Goal: Information Seeking & Learning: Learn about a topic

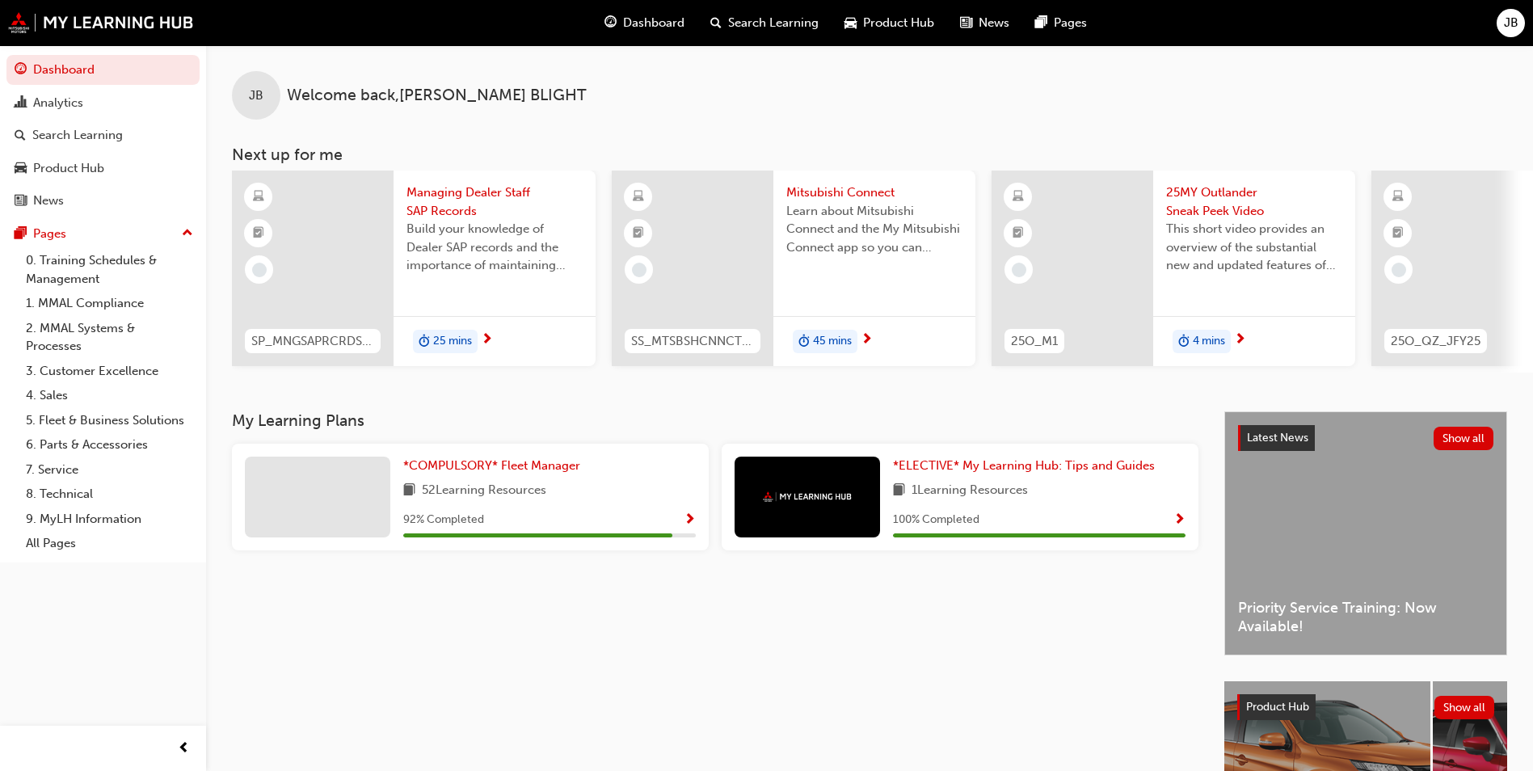
click at [667, 24] on span "Dashboard" at bounding box center [653, 23] width 61 height 19
click at [1233, 230] on span "This short video provides an overview of the substantial new and updated featur…" at bounding box center [1254, 247] width 176 height 55
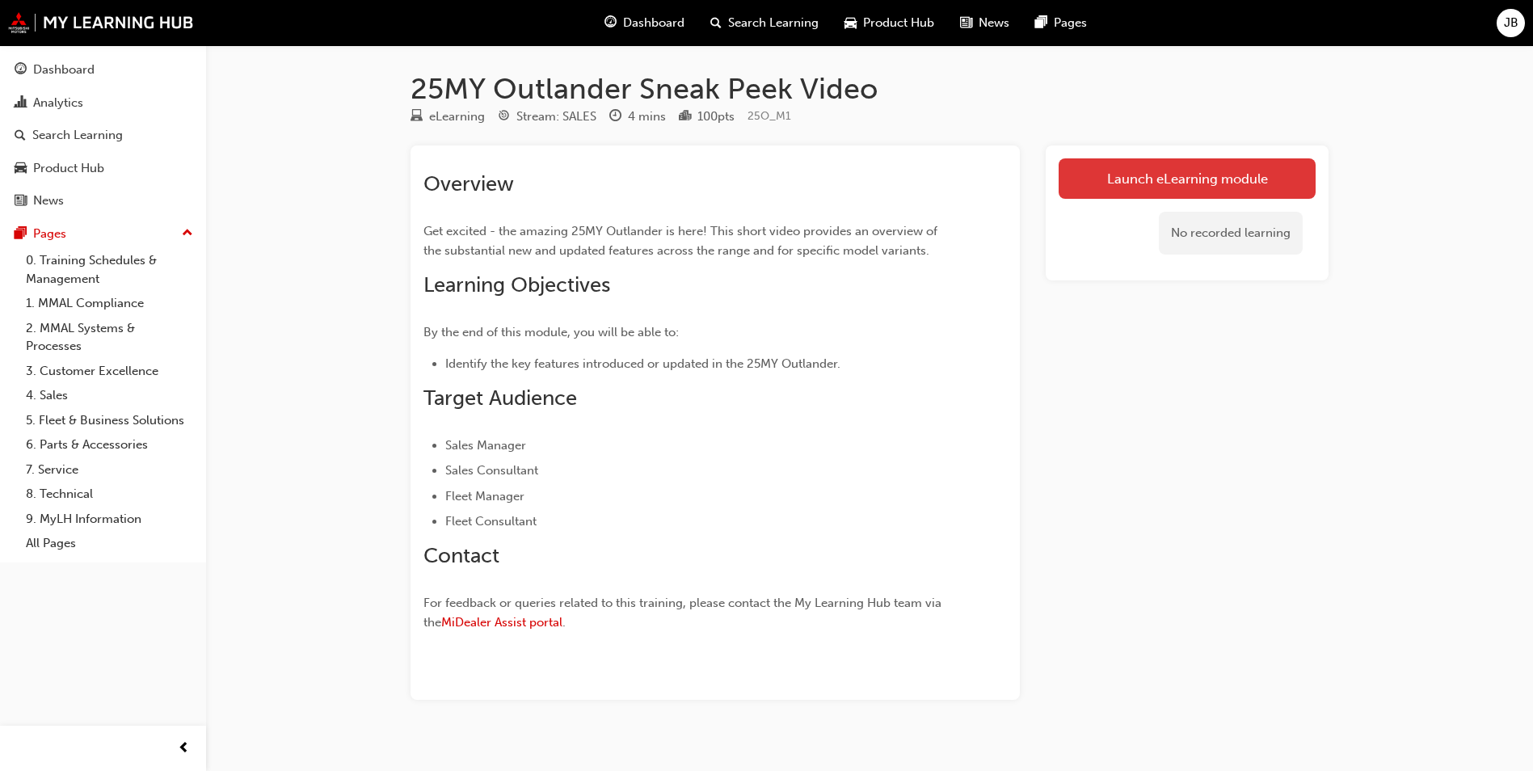
click at [1173, 168] on link "Launch eLearning module" at bounding box center [1187, 178] width 257 height 40
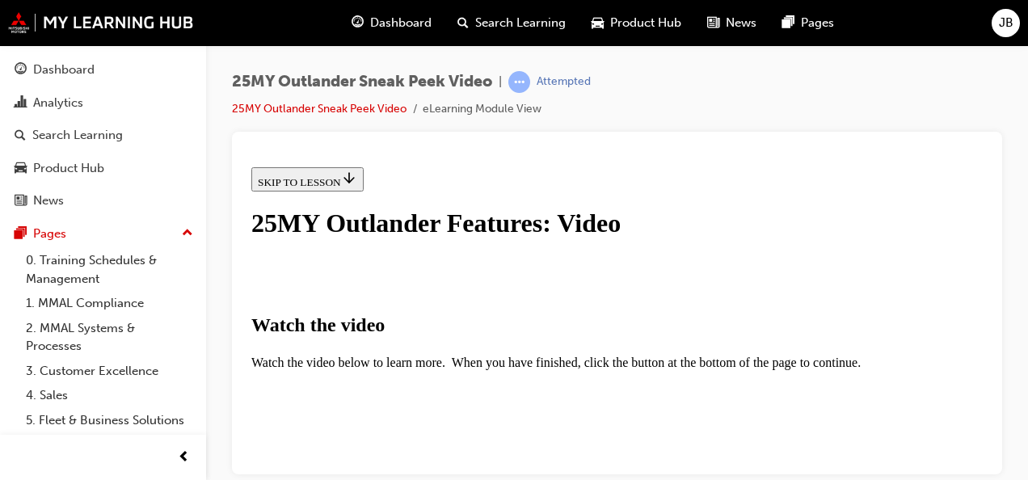
scroll to position [280, 0]
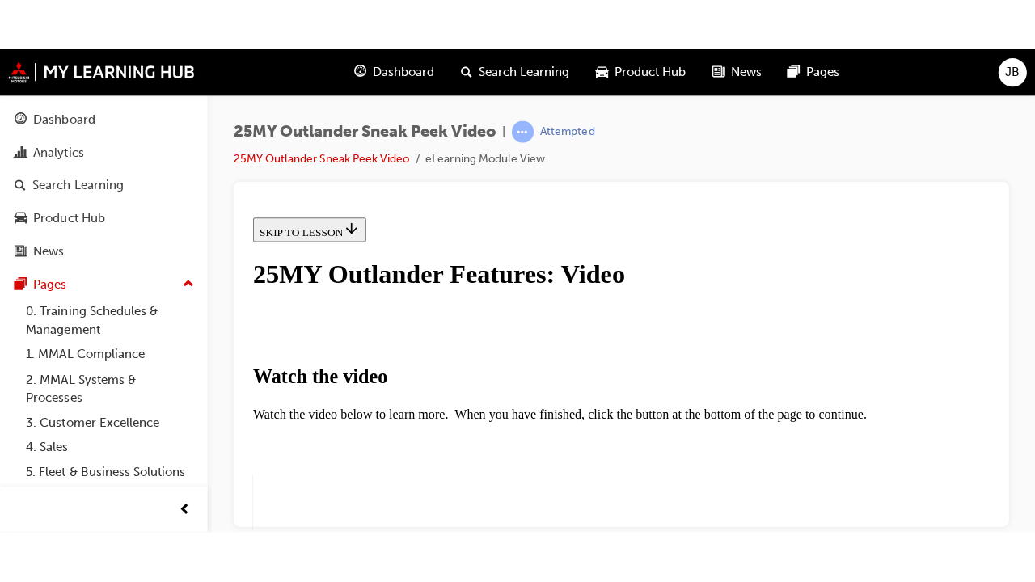
scroll to position [409, 0]
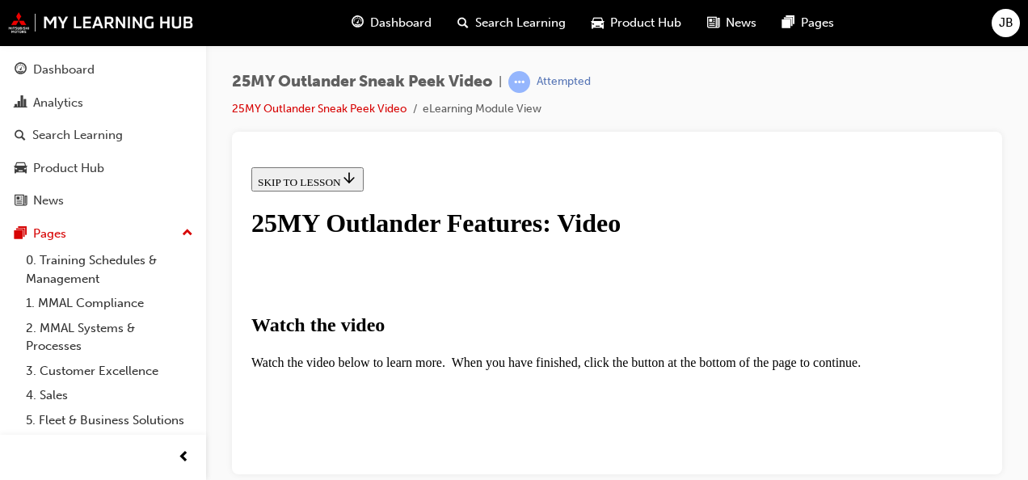
drag, startPoint x: 921, startPoint y: 368, endPoint x: 1170, endPoint y: 588, distance: 332.1
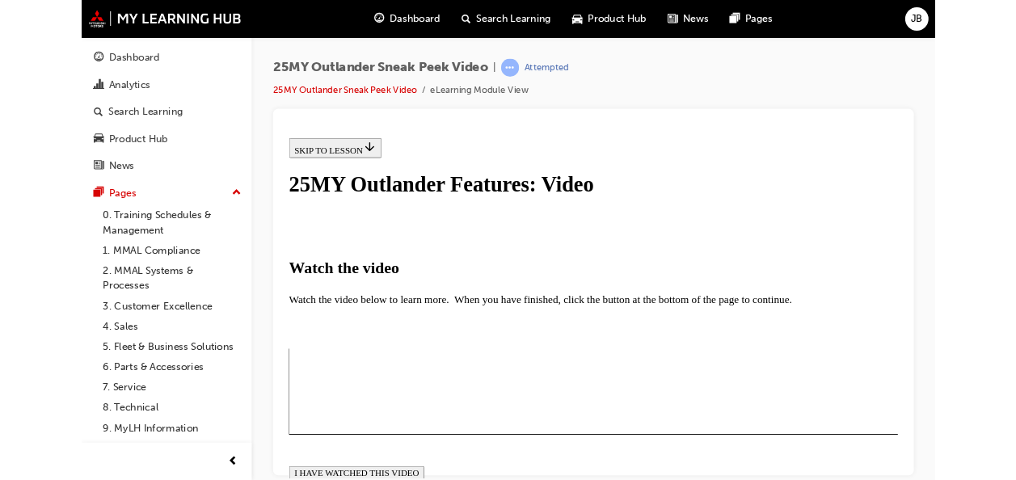
scroll to position [370, 0]
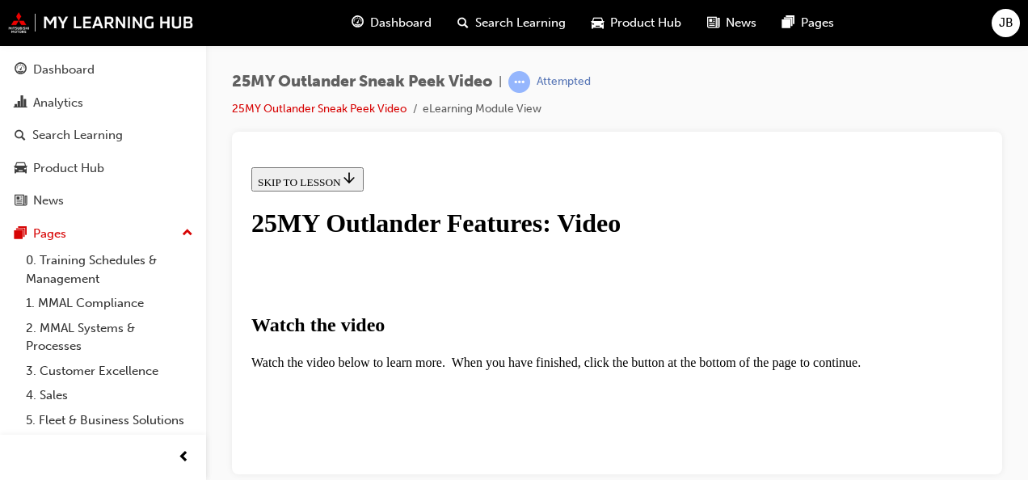
click at [396, 21] on span "Dashboard" at bounding box center [400, 23] width 61 height 19
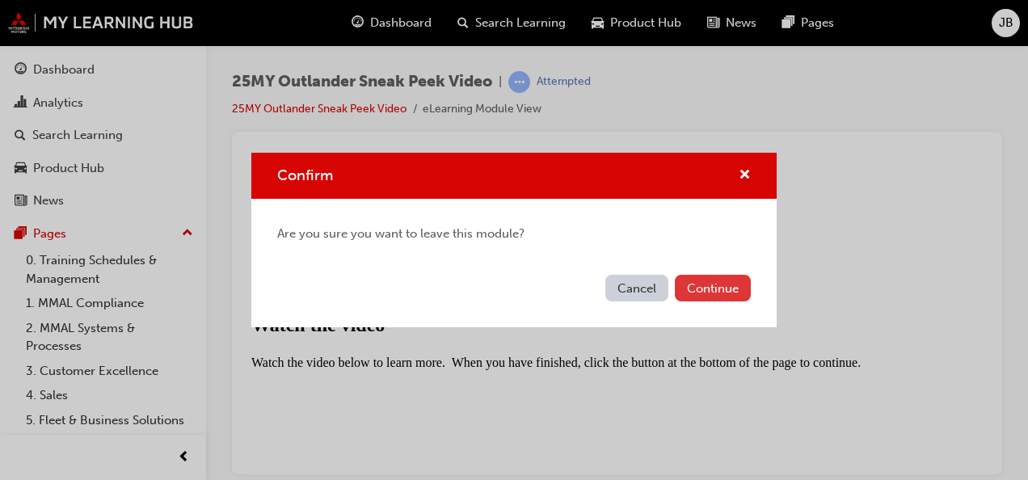
click at [729, 289] on button "Continue" at bounding box center [713, 288] width 76 height 27
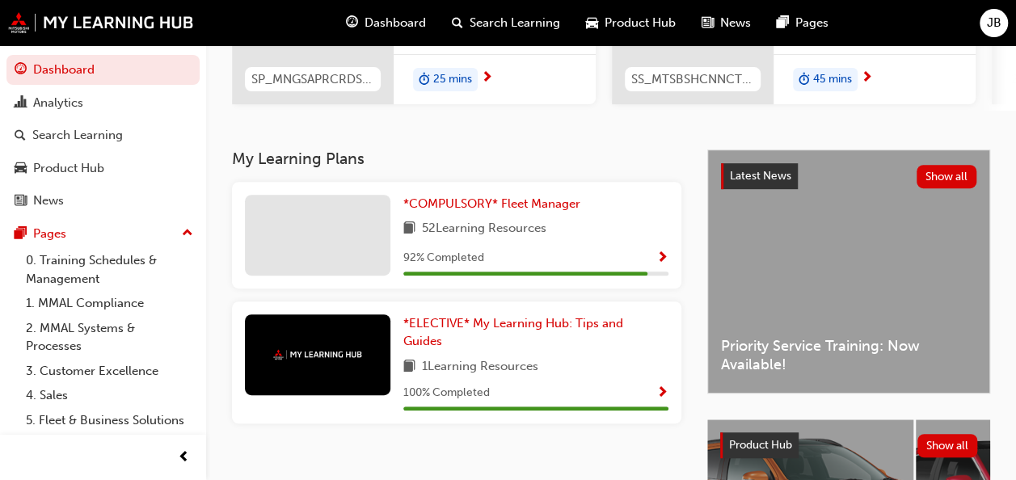
scroll to position [316, 0]
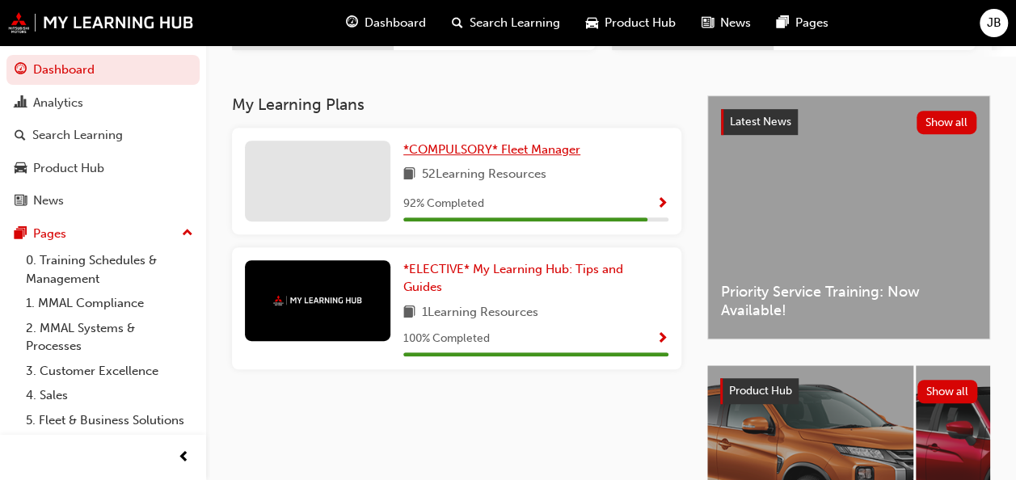
click at [550, 157] on span "*COMPULSORY* Fleet Manager" at bounding box center [491, 149] width 177 height 15
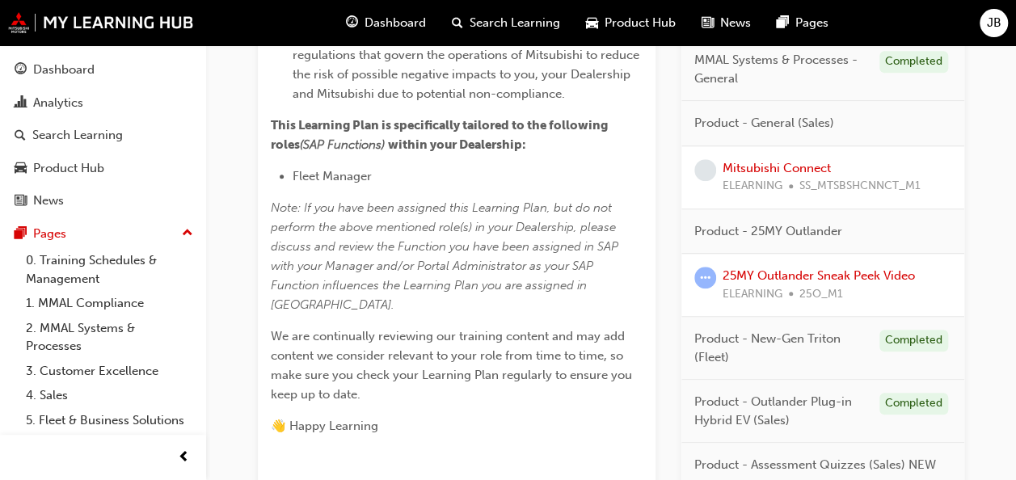
scroll to position [627, 0]
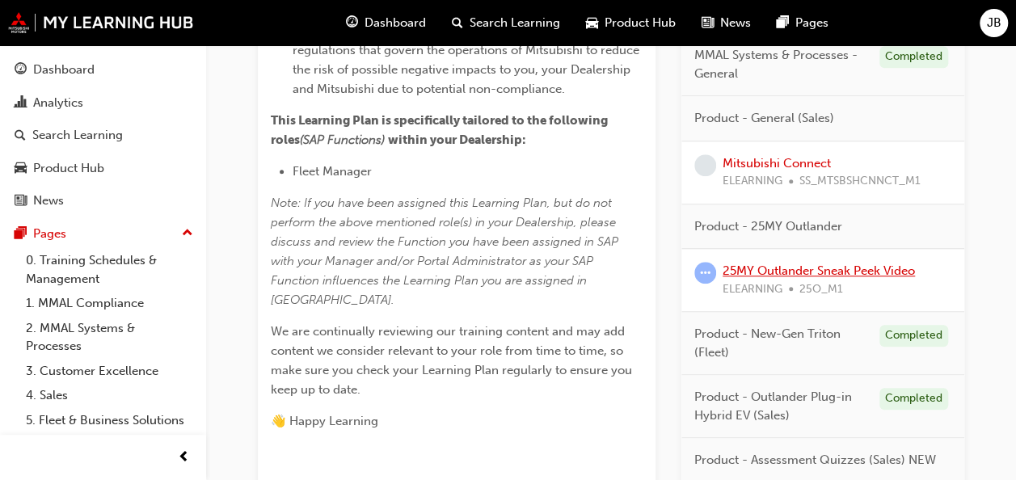
click at [803, 270] on link "25MY Outlander Sneak Peek Video" at bounding box center [819, 270] width 192 height 15
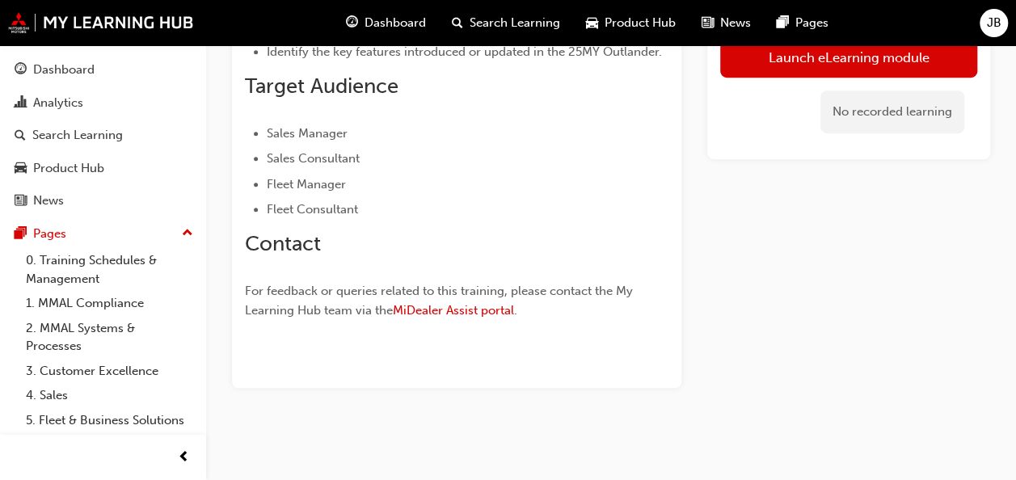
click at [807, 270] on div "Launch eLearning module No recorded learning" at bounding box center [848, 101] width 283 height 574
click at [807, 270] on div "Launch eLearning module Today Attempted" at bounding box center [848, 101] width 283 height 574
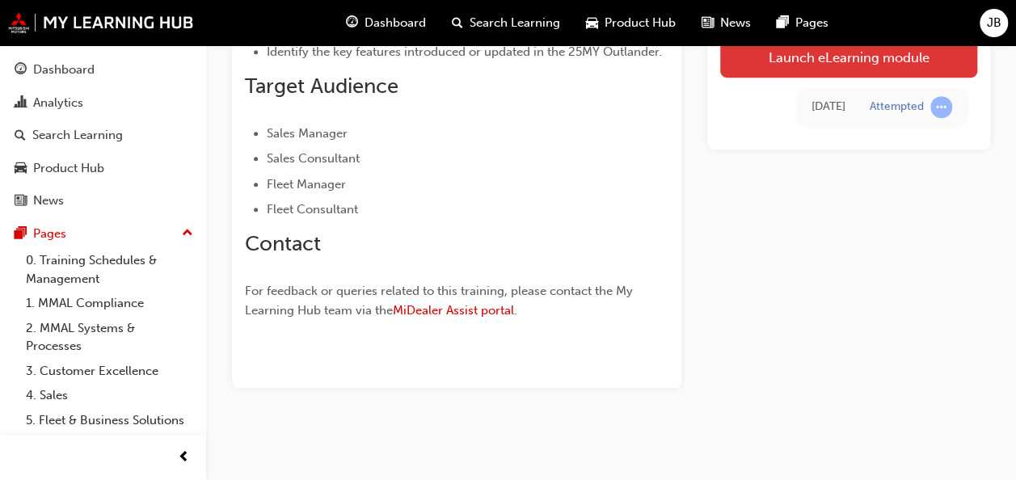
drag, startPoint x: 807, startPoint y: 270, endPoint x: 878, endPoint y: 53, distance: 227.7
click at [878, 53] on link "Launch eLearning module" at bounding box center [848, 57] width 257 height 40
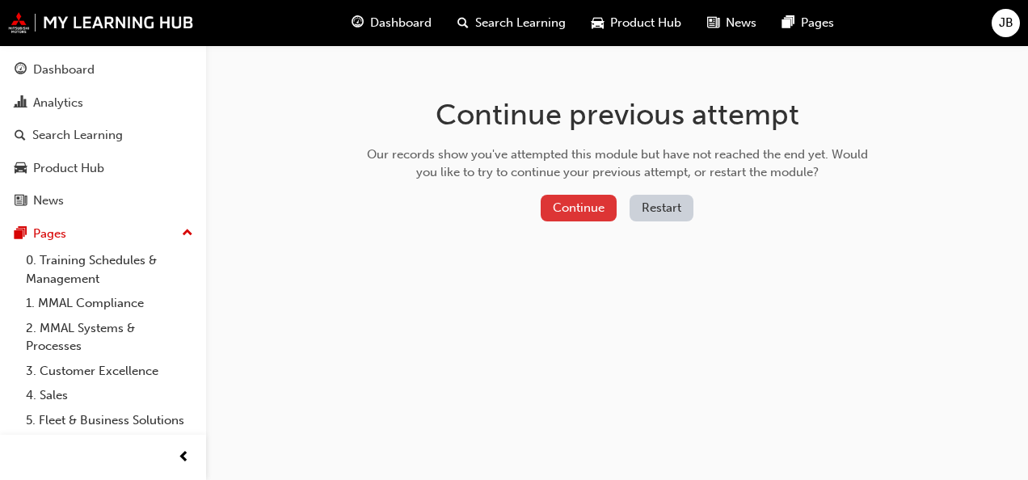
click at [585, 207] on button "Continue" at bounding box center [579, 208] width 76 height 27
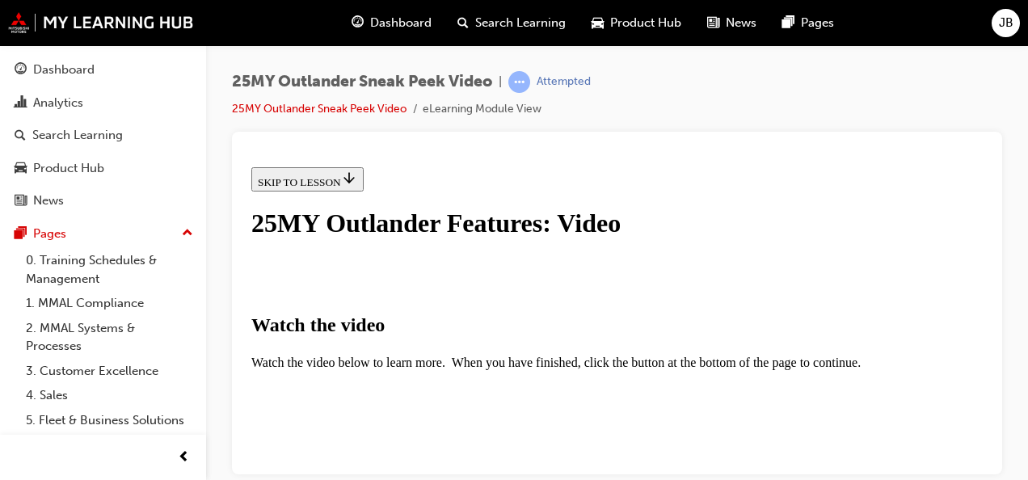
scroll to position [546, 0]
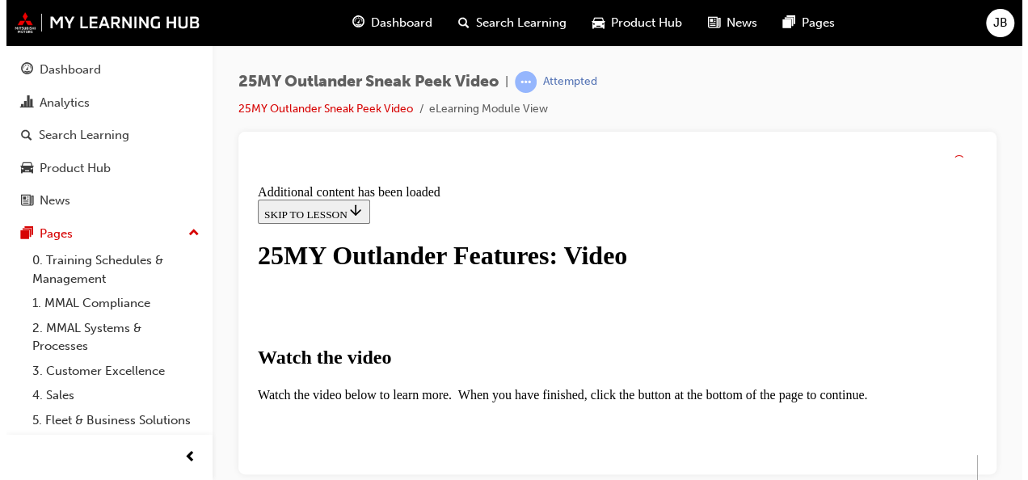
scroll to position [693, 0]
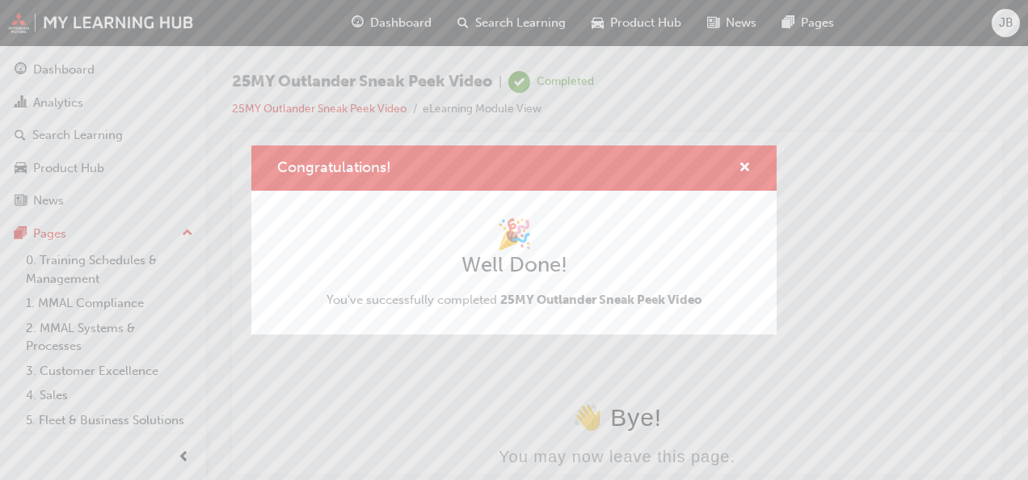
scroll to position [0, 0]
click at [742, 168] on span "cross-icon" at bounding box center [745, 169] width 12 height 15
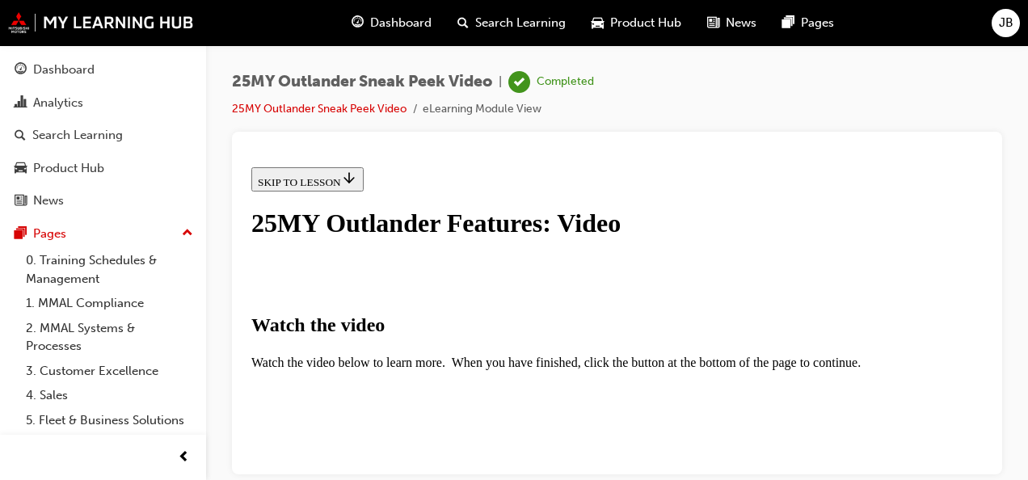
click at [386, 21] on span "Dashboard" at bounding box center [400, 23] width 61 height 19
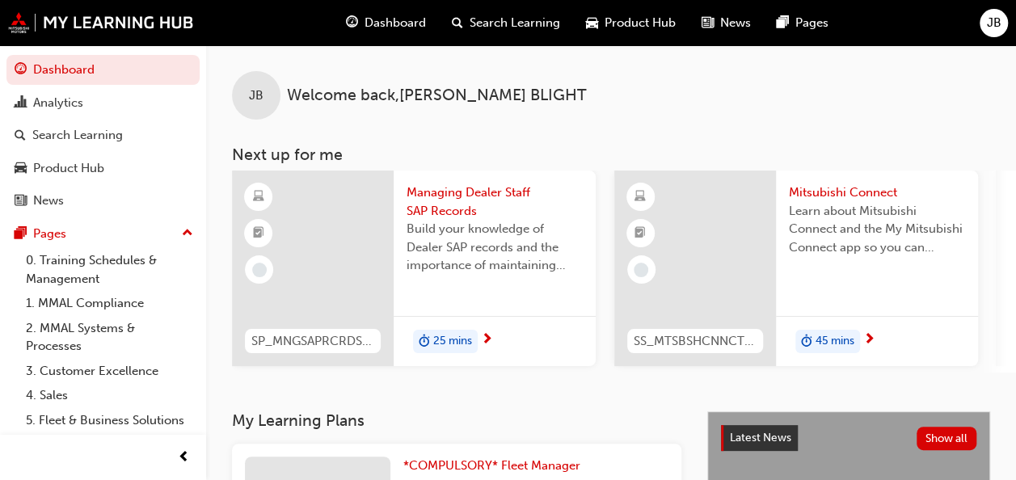
click at [841, 192] on span "Mitsubishi Connect" at bounding box center [877, 192] width 176 height 19
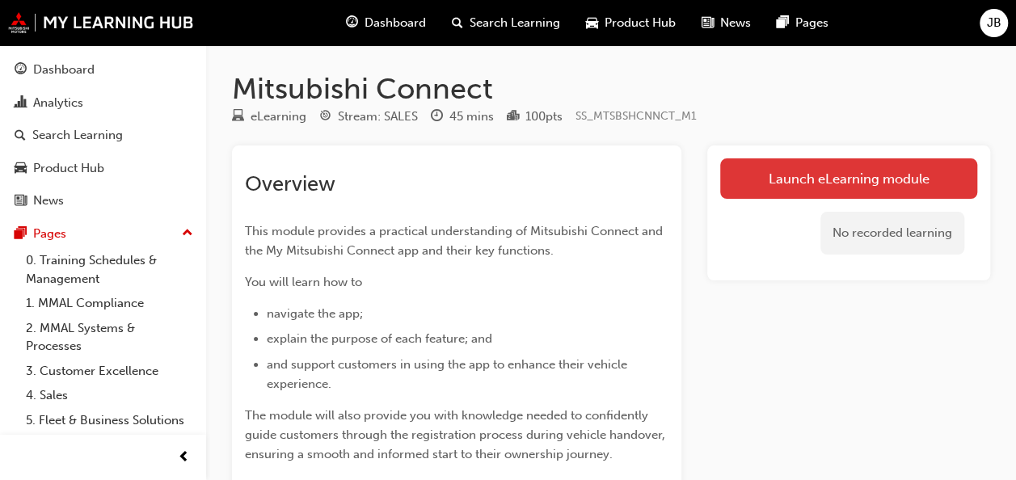
click at [831, 176] on link "Launch eLearning module" at bounding box center [848, 178] width 257 height 40
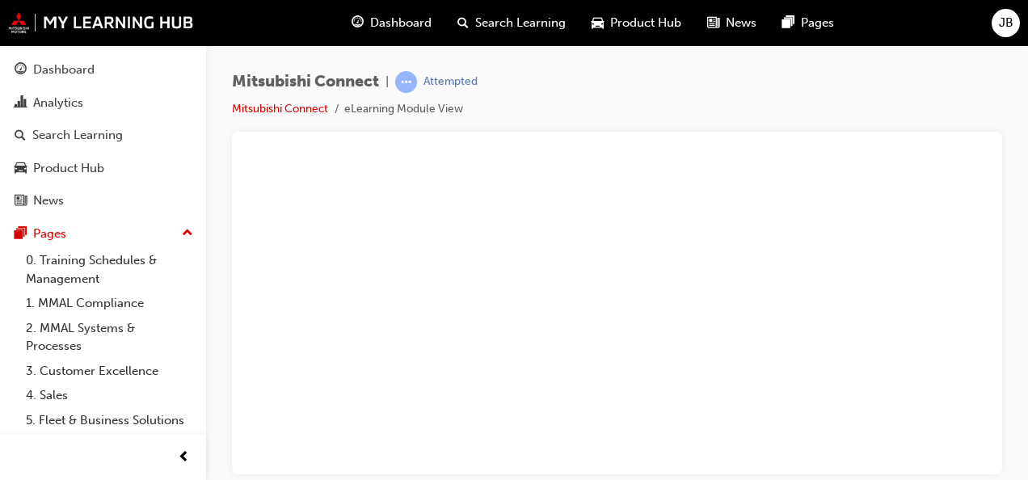
click at [1014, 254] on div "Mitsubishi Connect | Attempted Mitsubishi Connect eLearning Module View" at bounding box center [617, 242] width 822 height 394
drag, startPoint x: 1018, startPoint y: 272, endPoint x: 1001, endPoint y: 335, distance: 64.5
click at [1001, 335] on div "Mitsubishi Connect | Attempted Mitsubishi Connect eLearning Module View" at bounding box center [617, 242] width 822 height 394
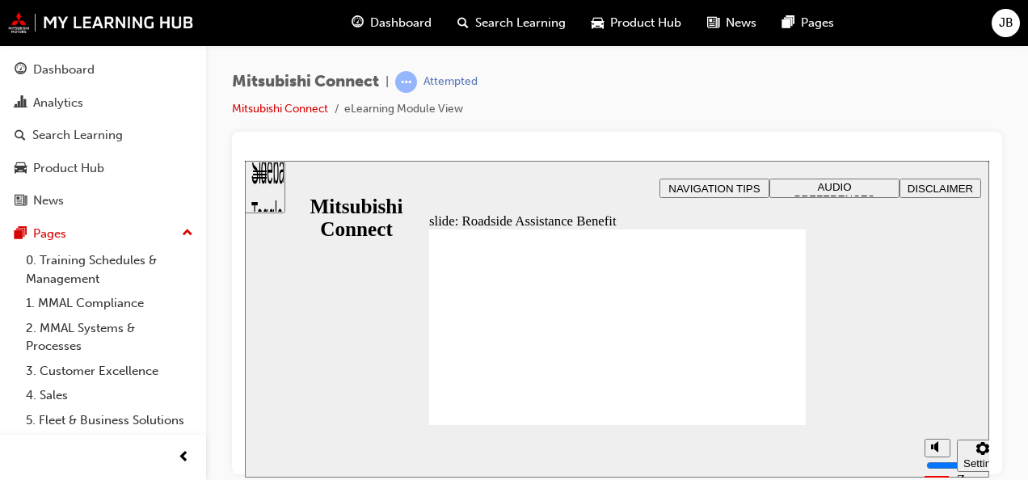
checkbox input "true"
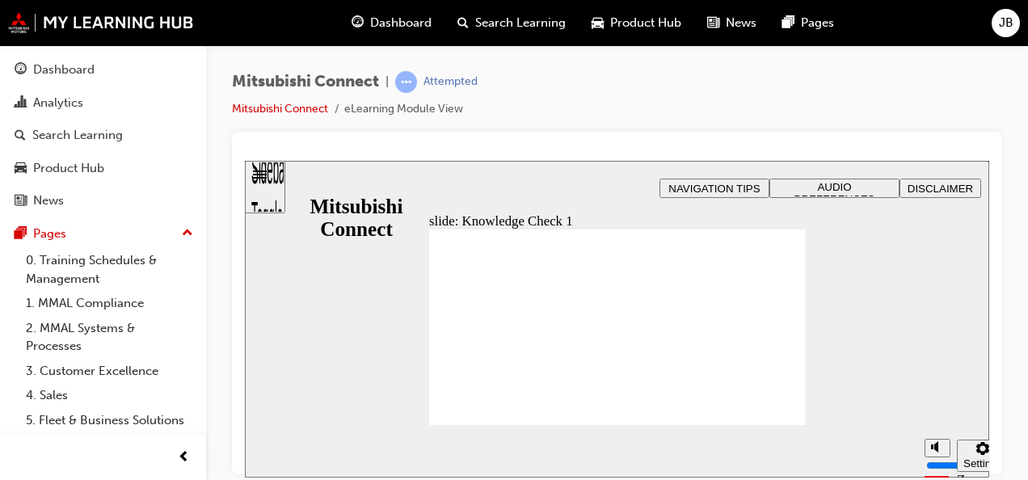
checkbox input "false"
checkbox input "true"
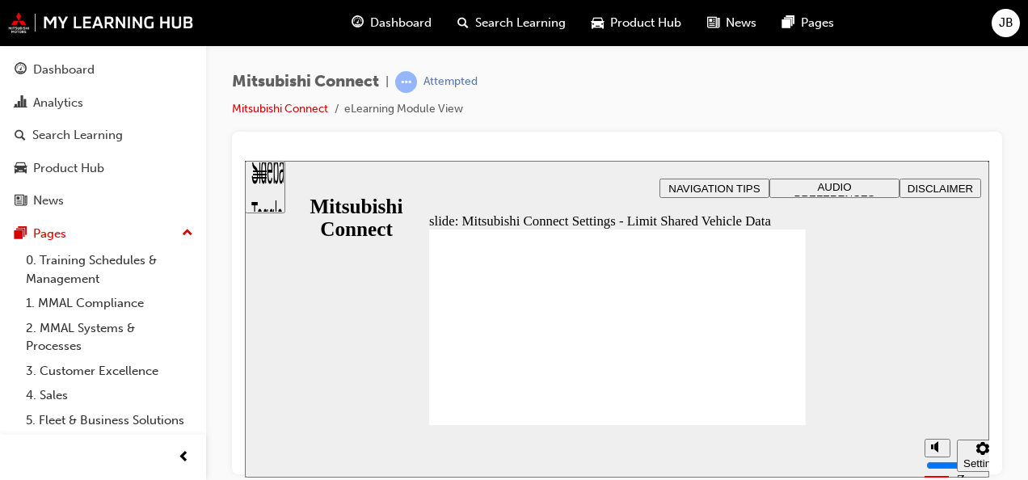
radio input "false"
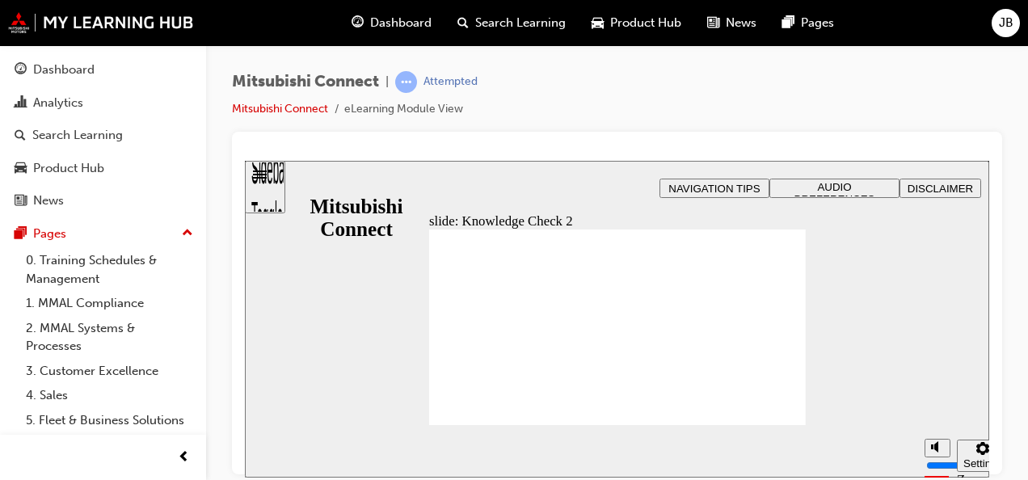
radio input "true"
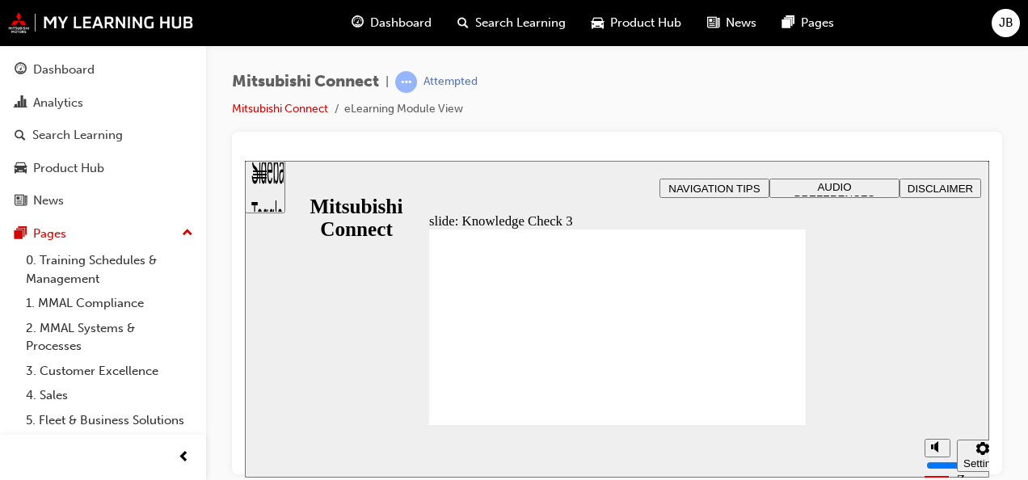
checkbox input "true"
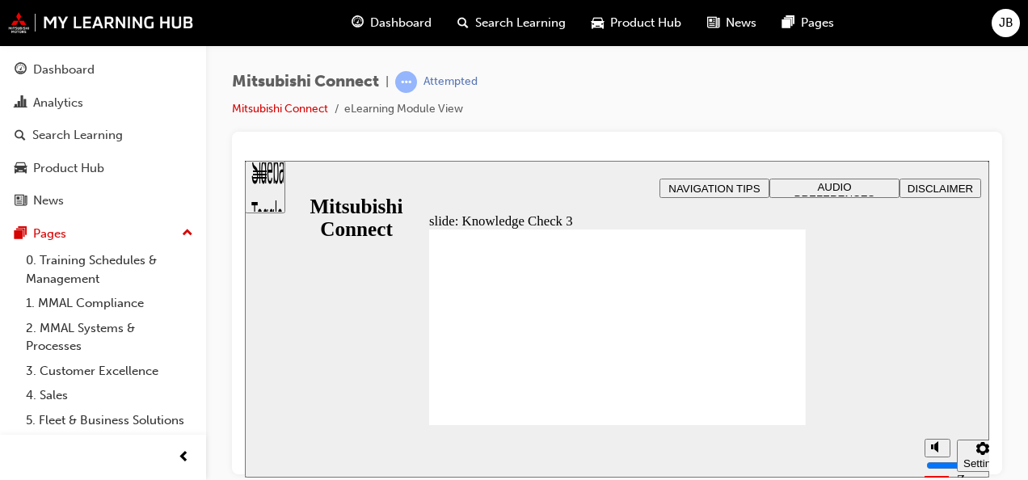
checkbox input "false"
checkbox input "true"
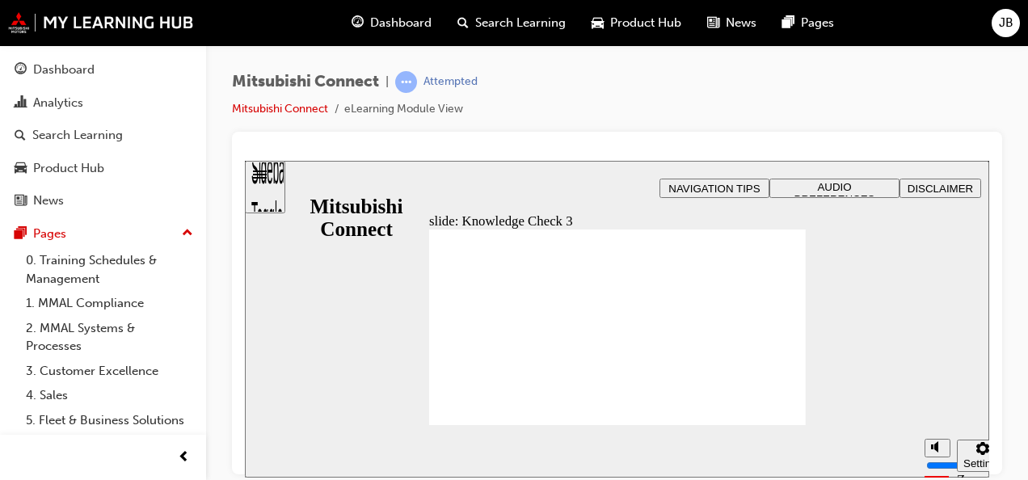
checkbox input "true"
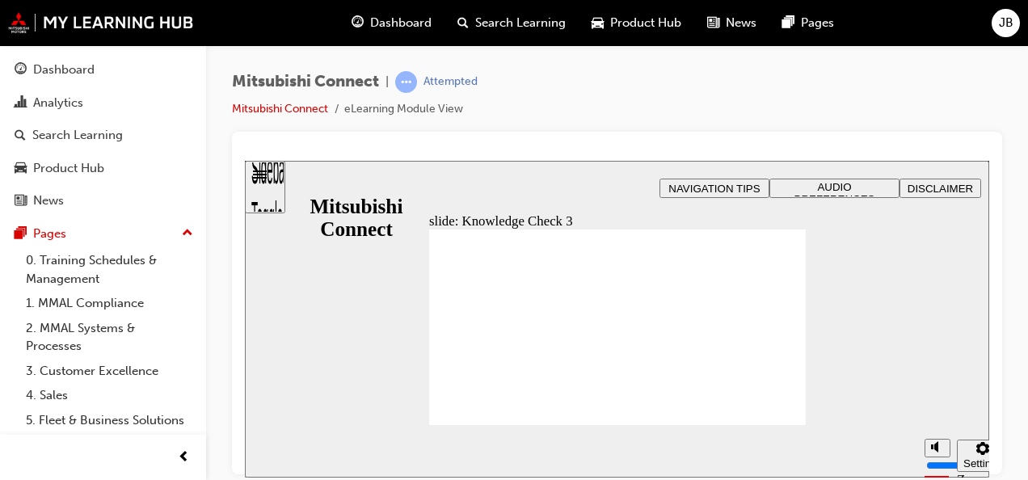
checkbox input "false"
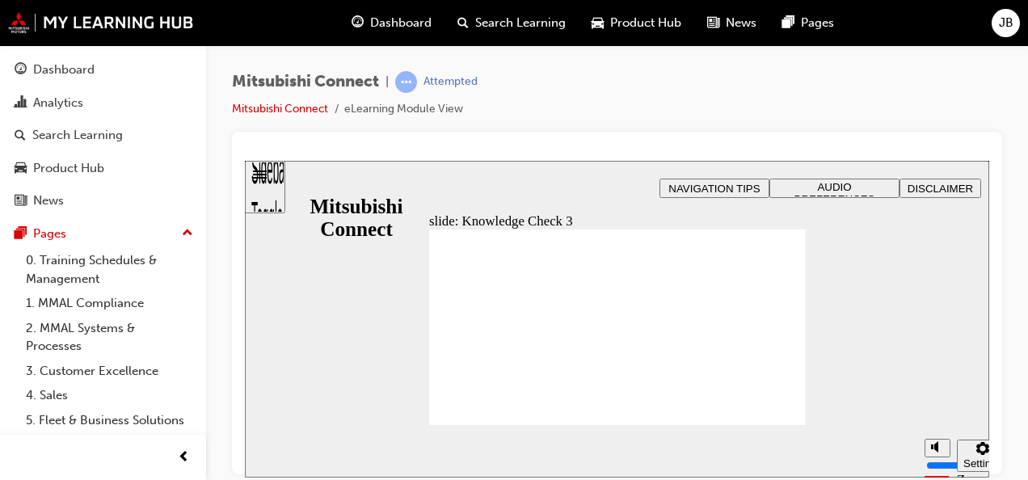
checkbox input "true"
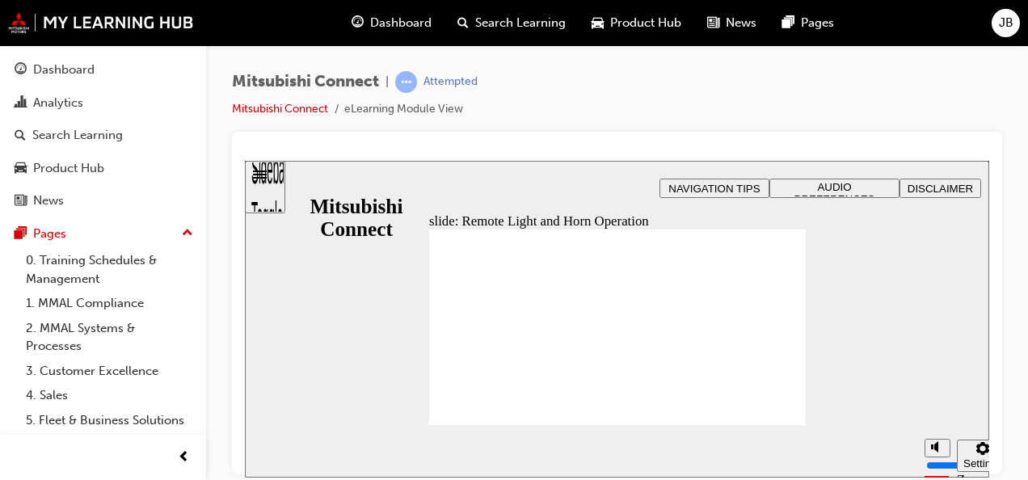
radio input "true"
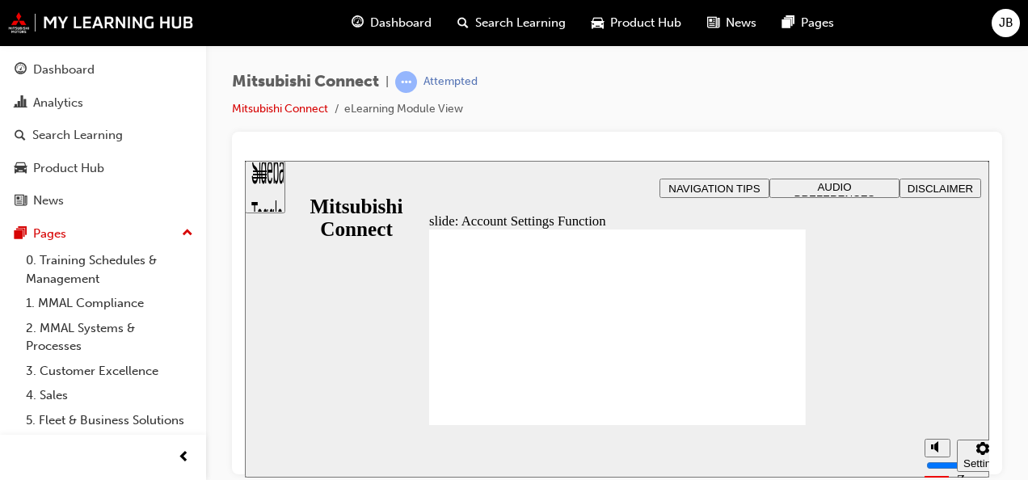
checkbox input "true"
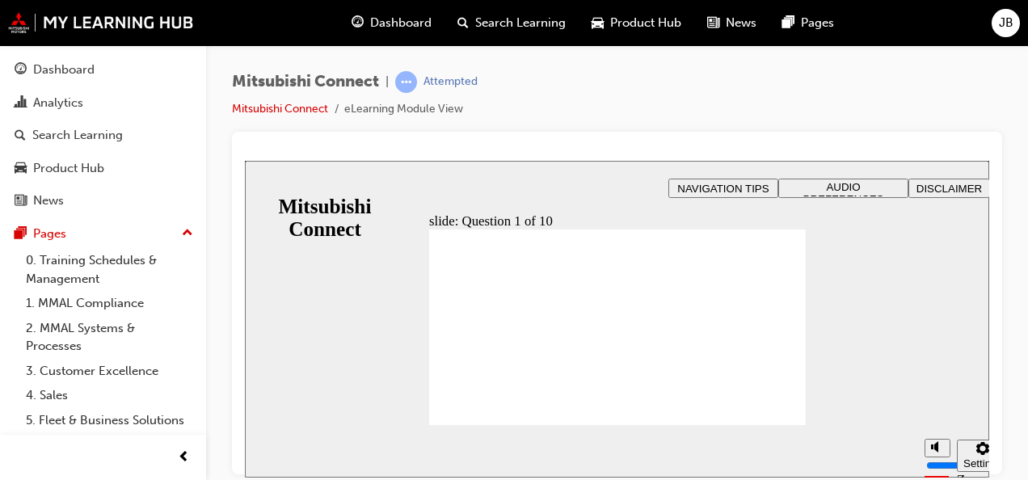
radio input "true"
checkbox input "true"
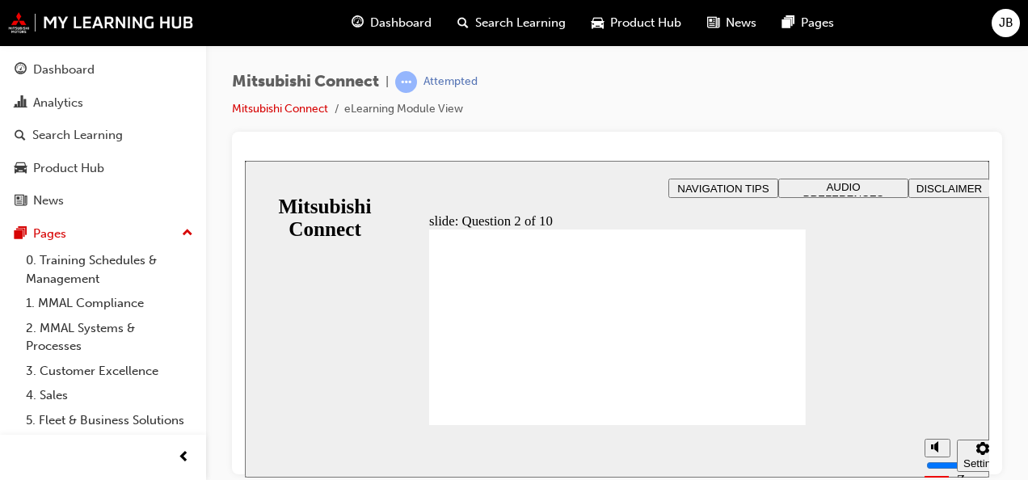
checkbox input "true"
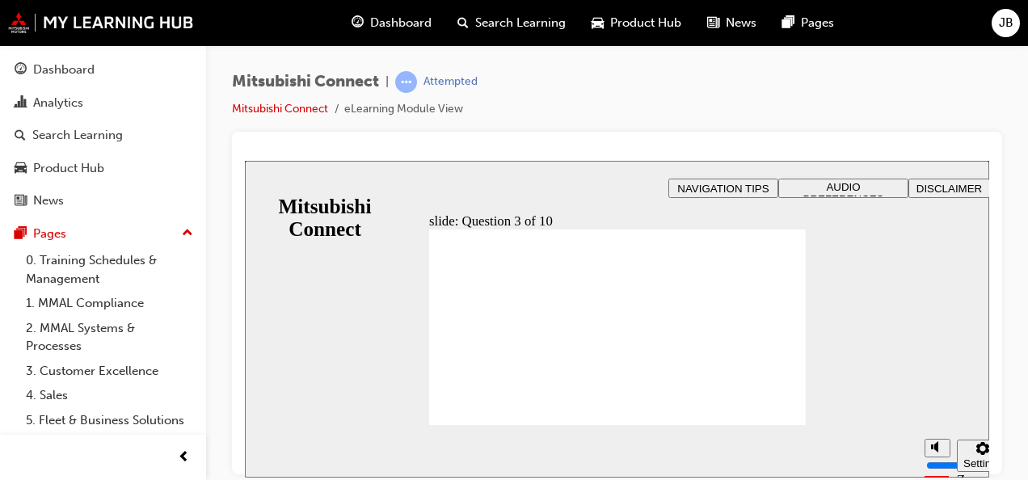
checkbox input "true"
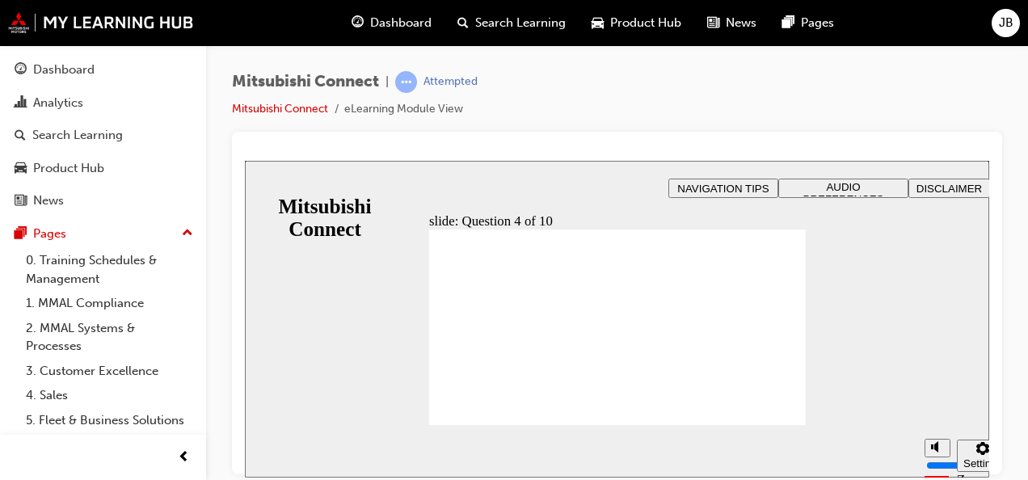
radio input "true"
checkbox input "true"
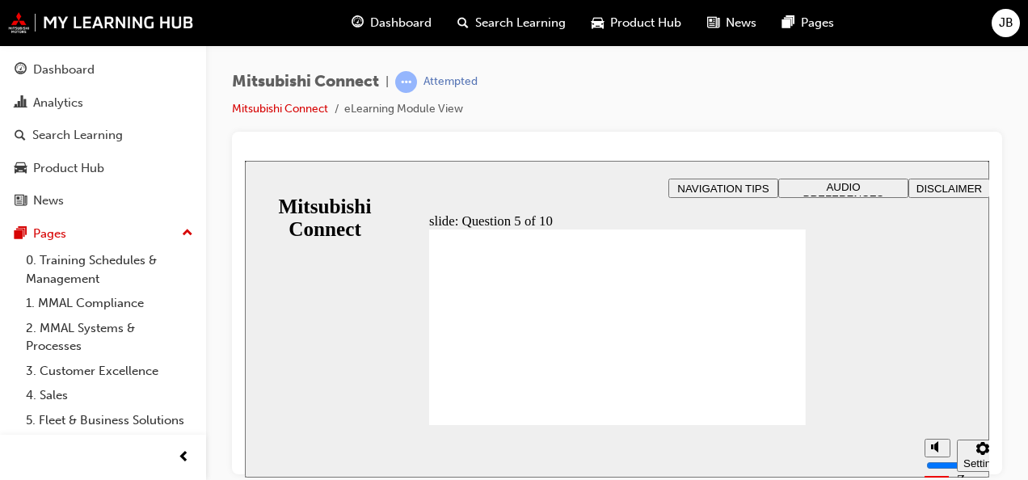
checkbox input "true"
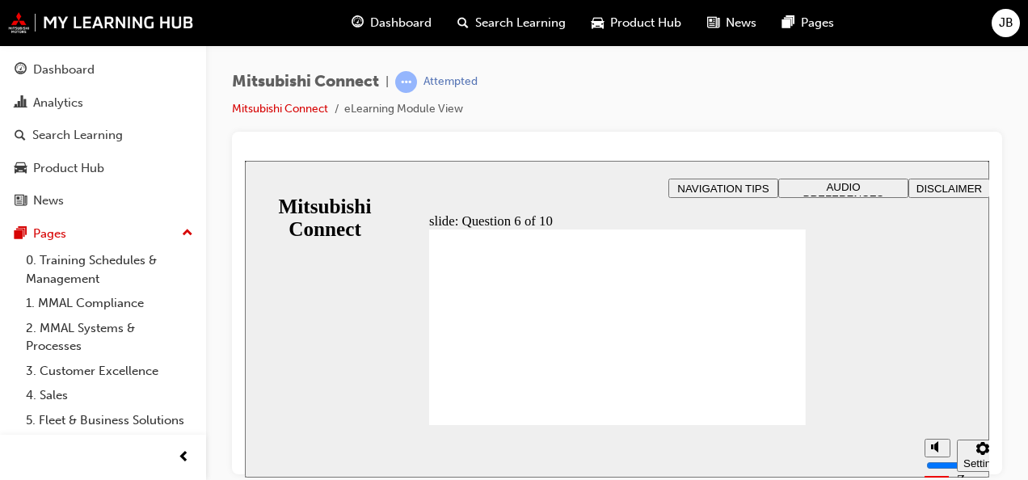
checkbox input "true"
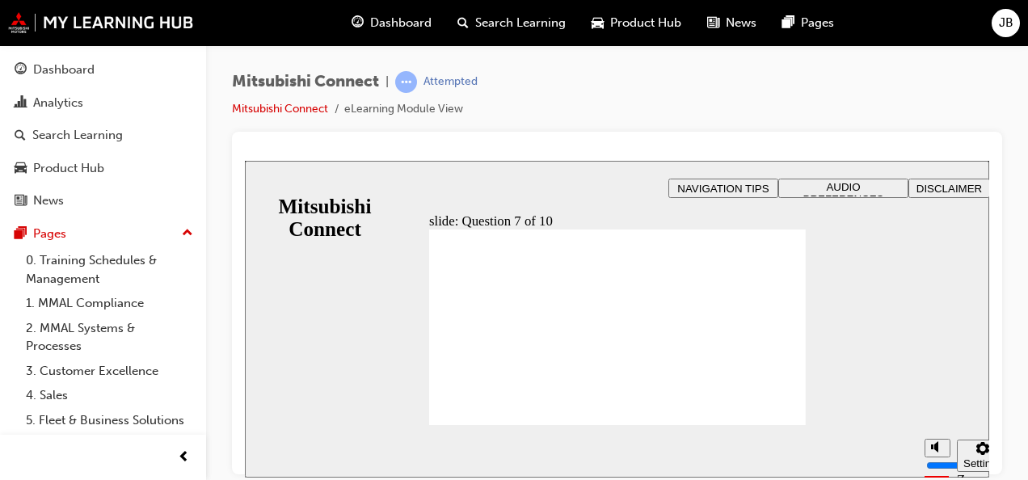
checkbox input "true"
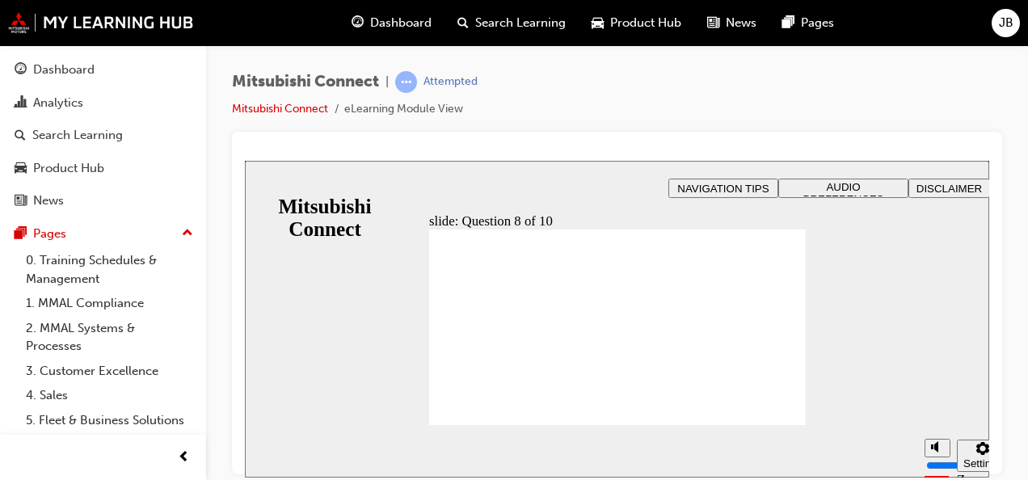
radio input "true"
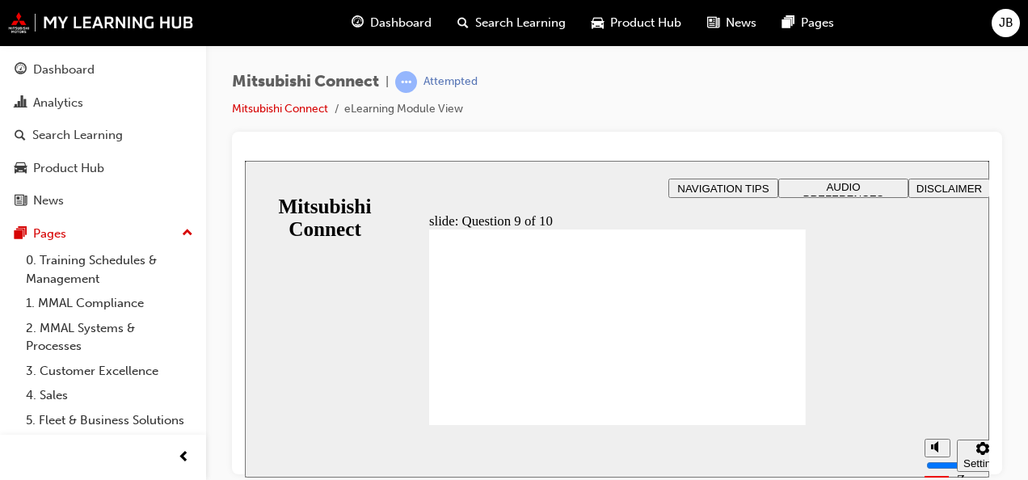
checkbox input "true"
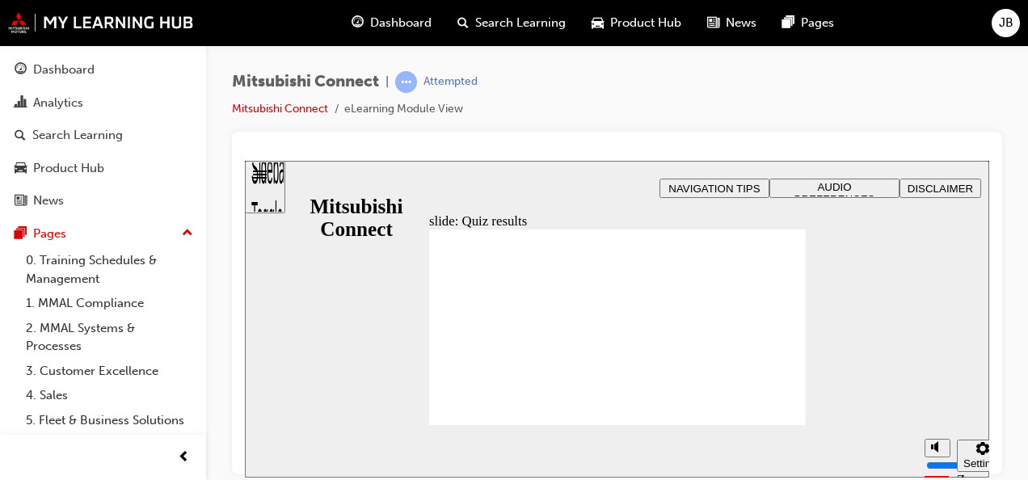
drag, startPoint x: 760, startPoint y: 353, endPoint x: 653, endPoint y: 390, distance: 113.0
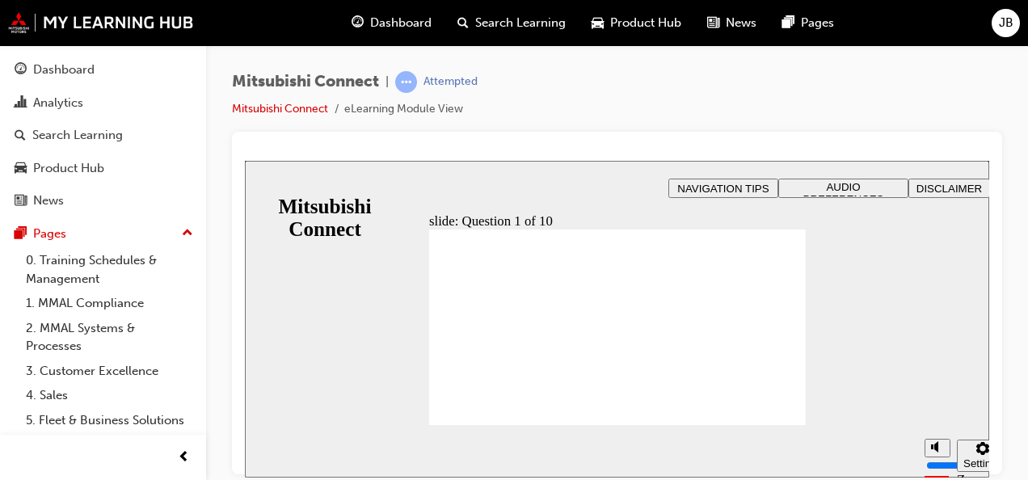
radio input "true"
checkbox input "true"
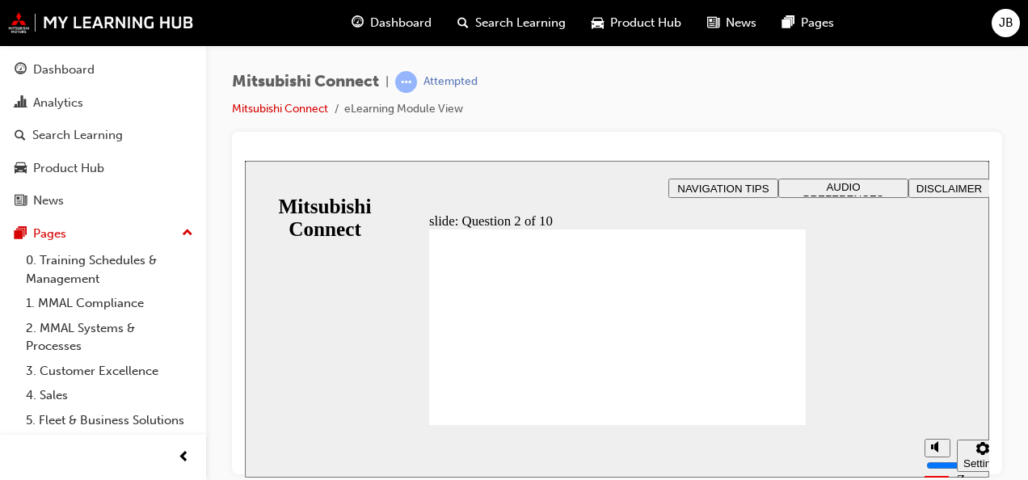
checkbox input "true"
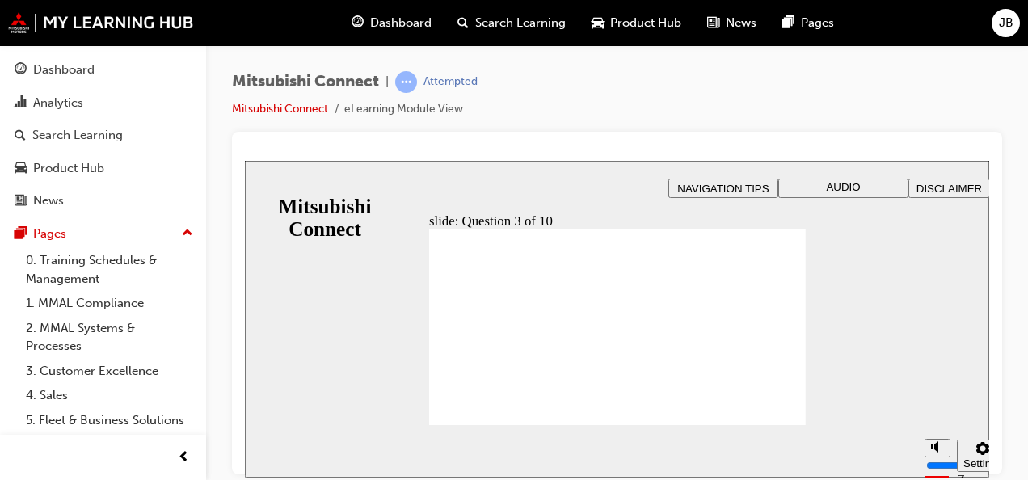
checkbox input "true"
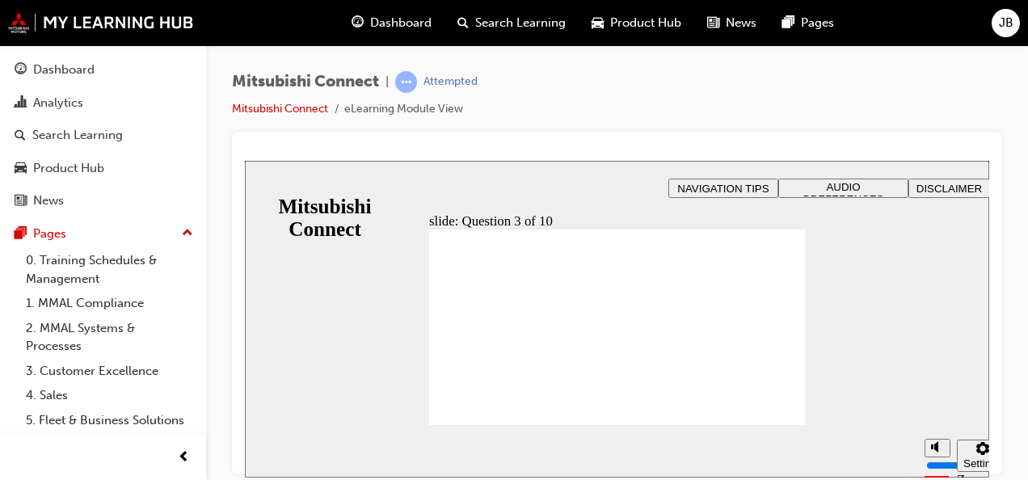
click at [870, 283] on div "slide: Question 4 of 10 Rectangle That’s not quite right. After the quiz, you m…" at bounding box center [617, 318] width 744 height 317
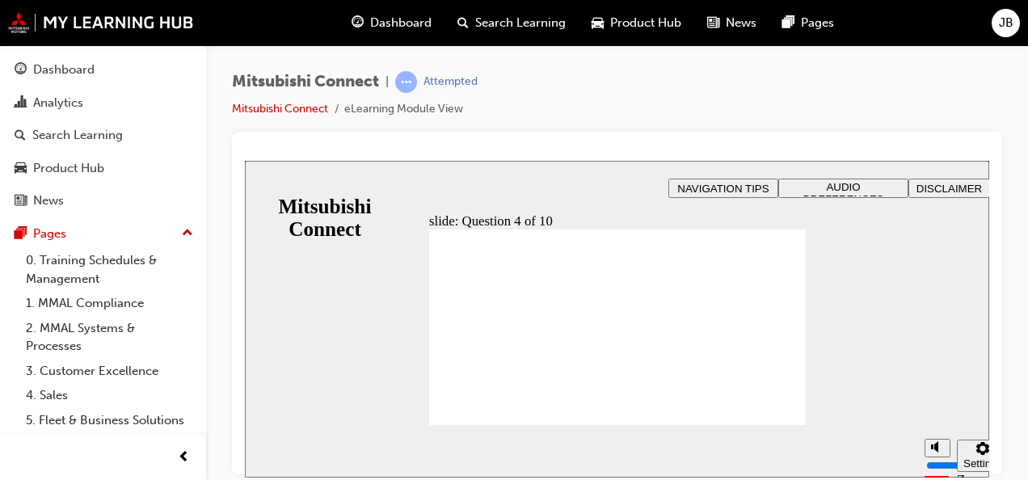
click at [829, 272] on div "slide: Question 4 of 10 Rectangle That’s not quite right. After the quiz, you m…" at bounding box center [617, 318] width 744 height 317
click at [304, 110] on link "Mitsubishi Connect" at bounding box center [280, 109] width 96 height 14
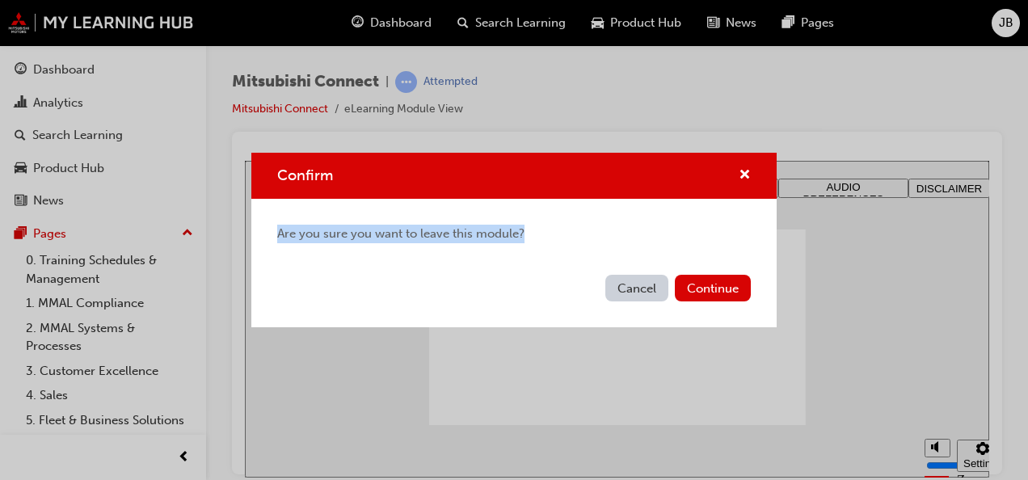
drag, startPoint x: 706, startPoint y: 285, endPoint x: 618, endPoint y: 226, distance: 105.6
click at [618, 226] on div "Confirm Are you sure you want to leave this module? Cancel Continue" at bounding box center [513, 240] width 525 height 175
drag, startPoint x: 618, startPoint y: 226, endPoint x: 715, endPoint y: 288, distance: 114.1
click at [715, 288] on button "Continue" at bounding box center [713, 288] width 76 height 27
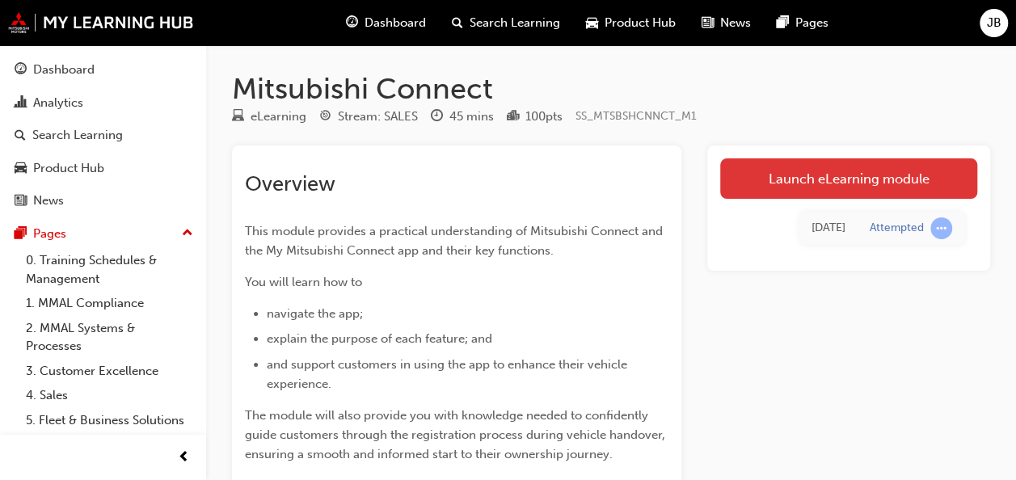
click at [872, 170] on link "Launch eLearning module" at bounding box center [848, 178] width 257 height 40
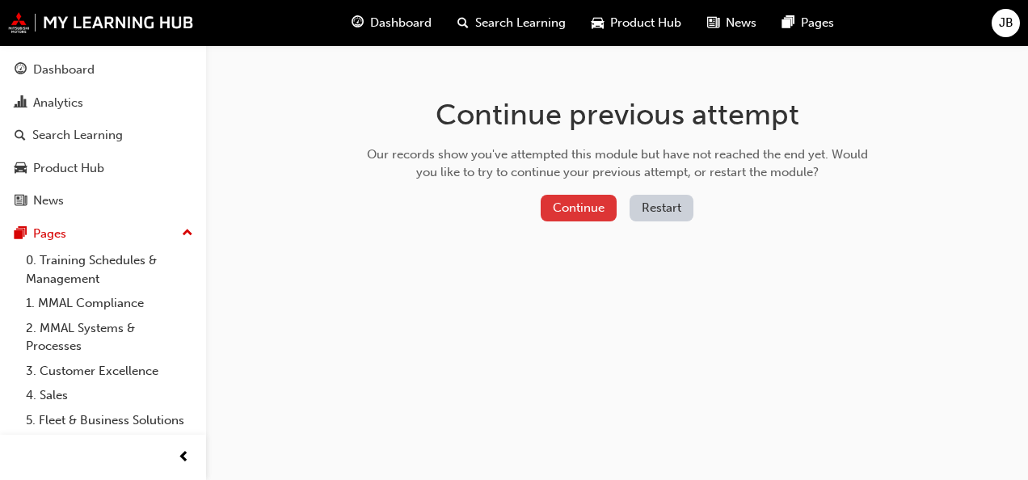
click at [592, 209] on button "Continue" at bounding box center [579, 208] width 76 height 27
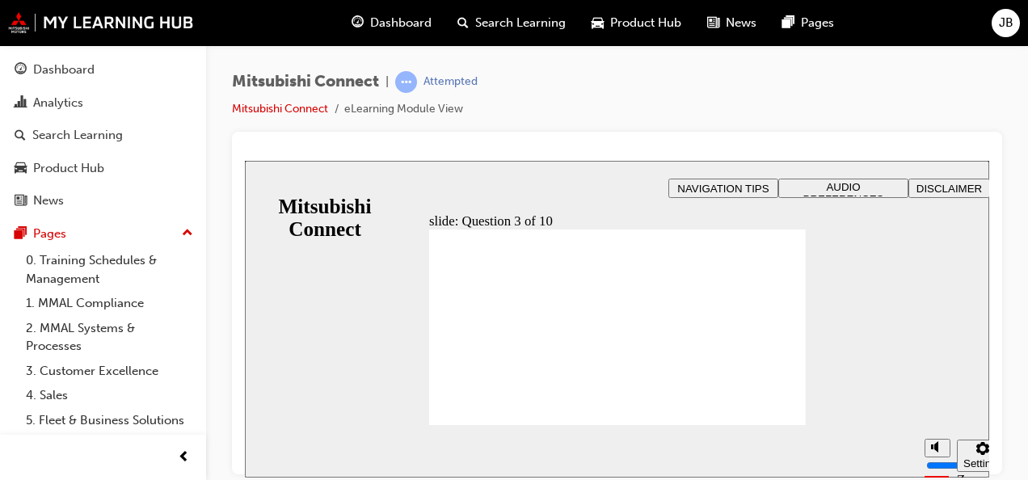
checkbox input "true"
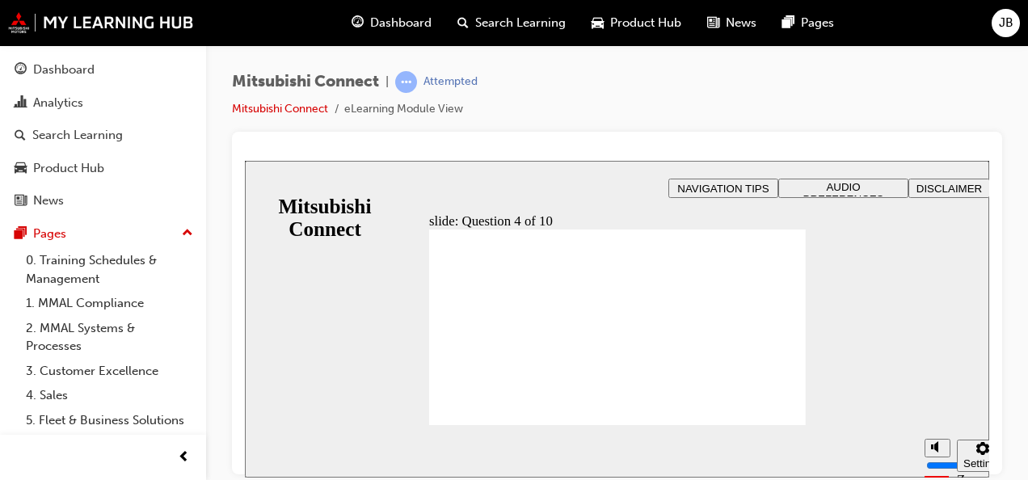
radio input "true"
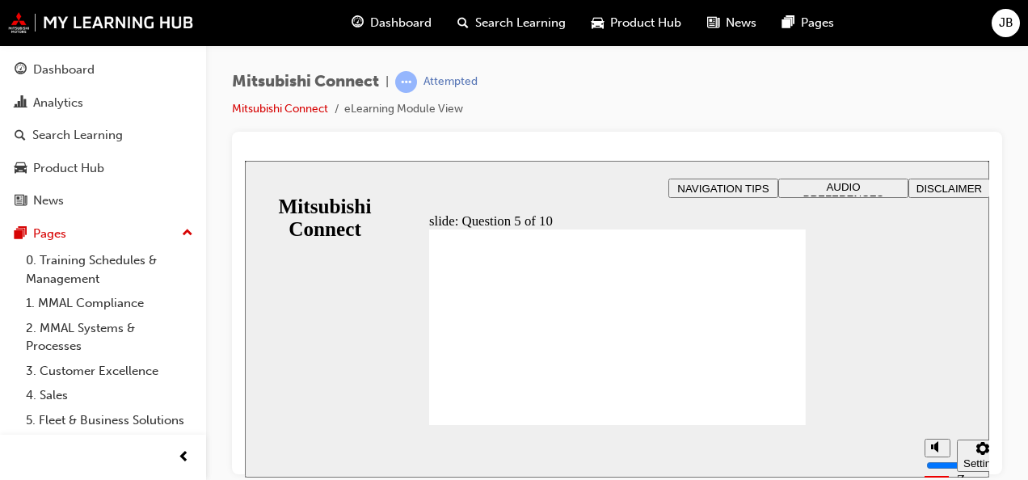
checkbox input "true"
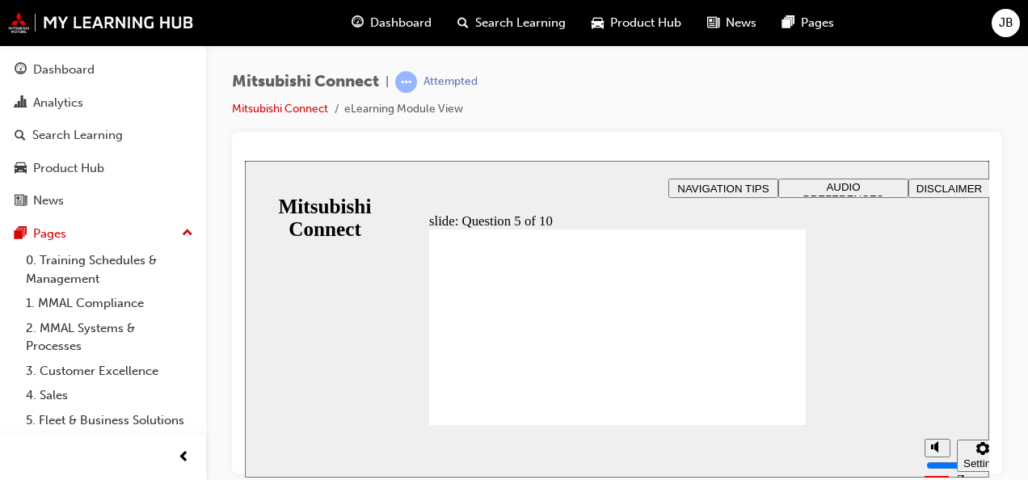
click at [120, 65] on div "Dashboard" at bounding box center [103, 70] width 177 height 20
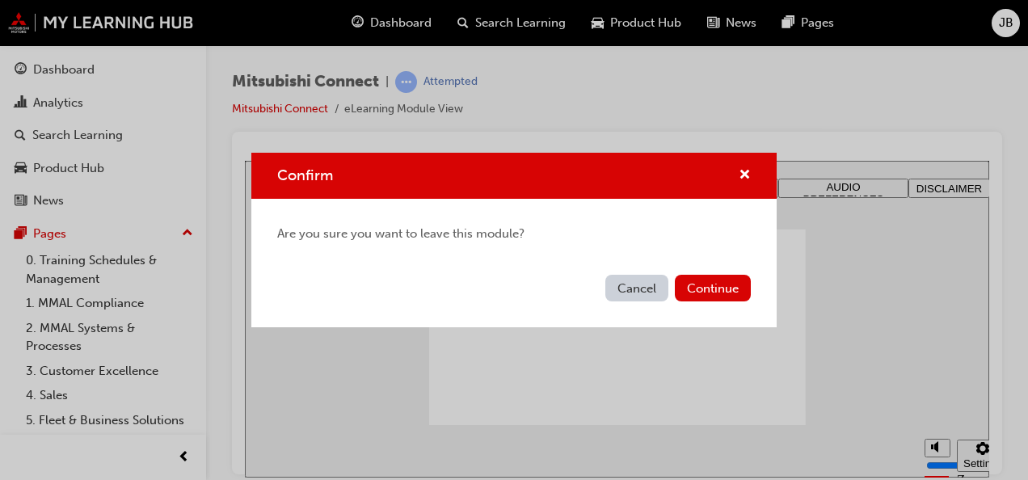
click at [629, 287] on button "Cancel" at bounding box center [636, 288] width 63 height 27
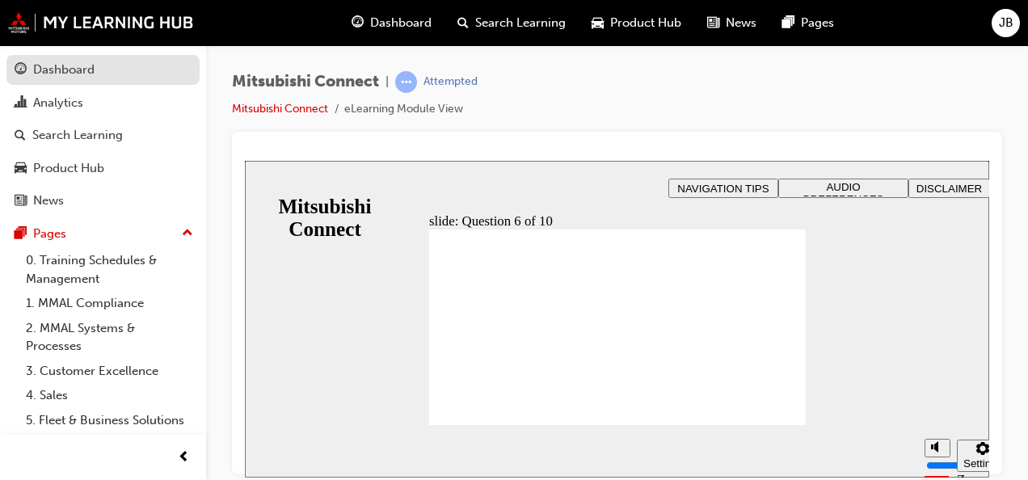
click at [97, 70] on div "Dashboard" at bounding box center [103, 70] width 177 height 20
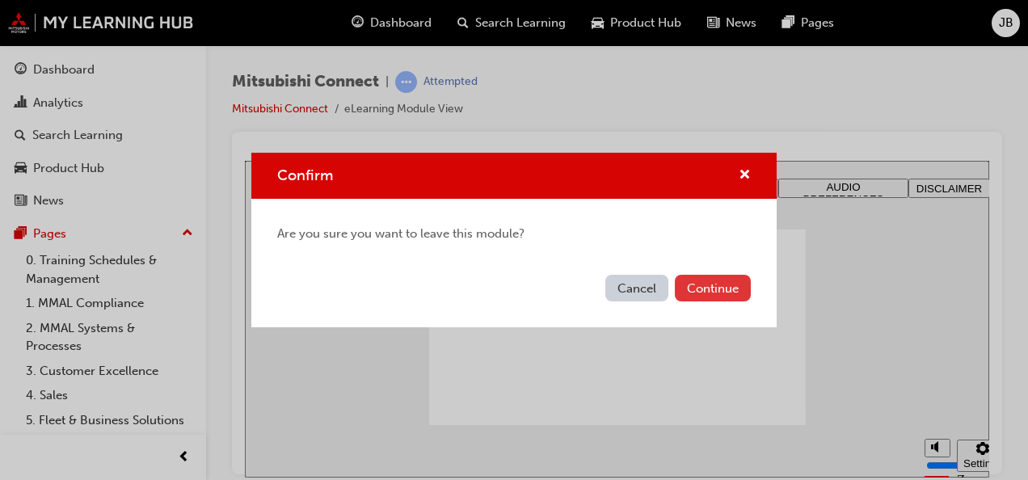
drag, startPoint x: 715, startPoint y: 287, endPoint x: 698, endPoint y: 283, distance: 17.4
click at [698, 283] on button "Continue" at bounding box center [713, 288] width 76 height 27
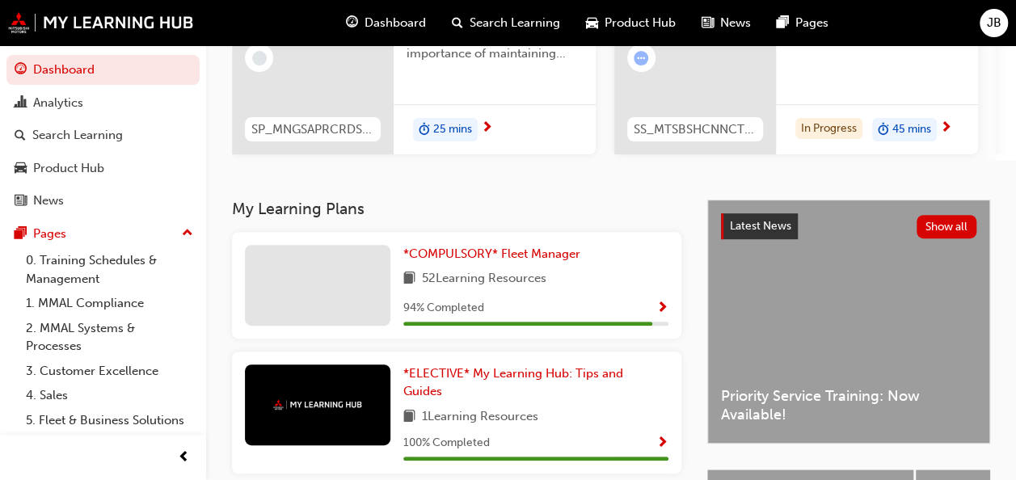
scroll to position [226, 0]
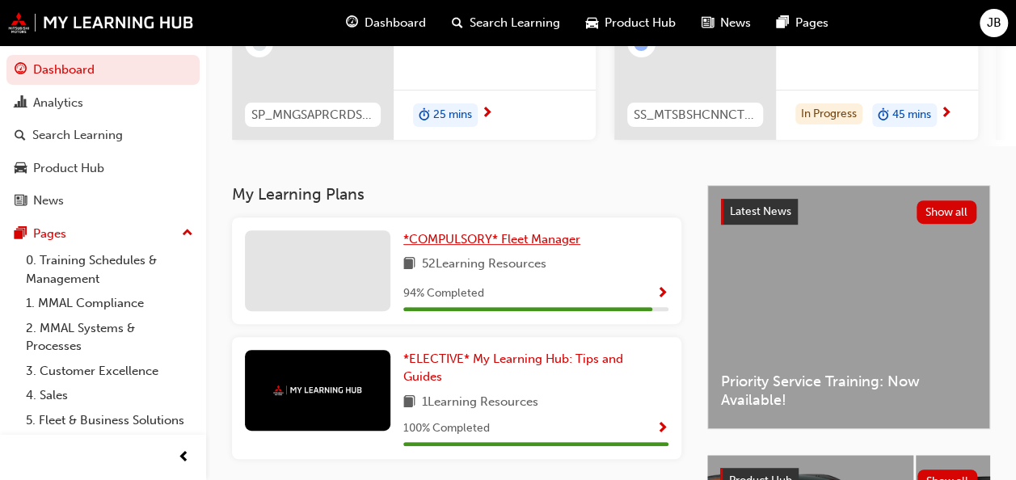
click at [467, 239] on span "*COMPULSORY* Fleet Manager" at bounding box center [491, 239] width 177 height 15
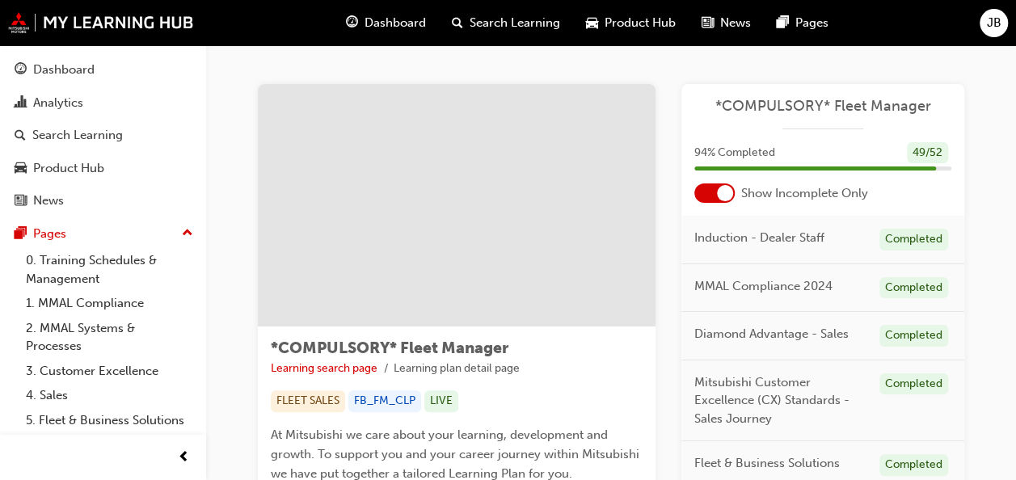
click at [726, 192] on div at bounding box center [725, 193] width 16 height 16
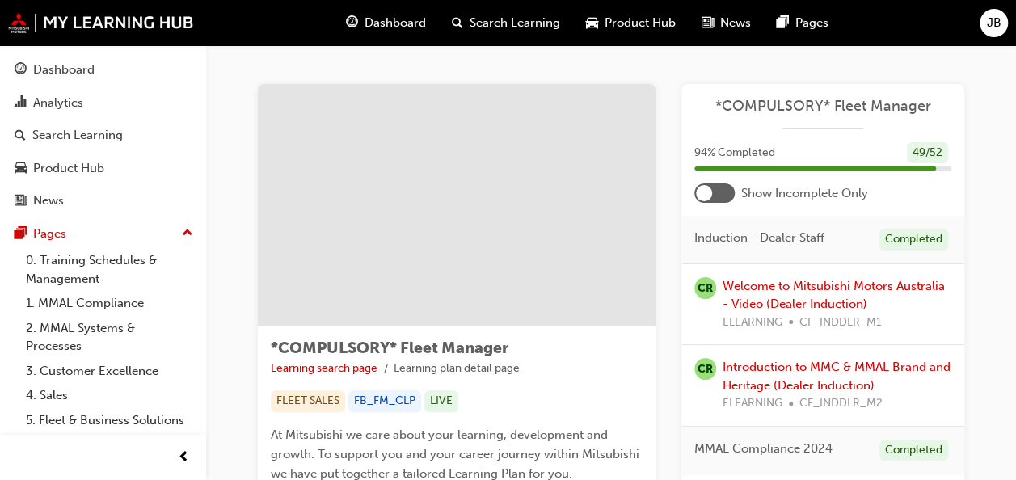
click at [702, 189] on div at bounding box center [704, 193] width 16 height 16
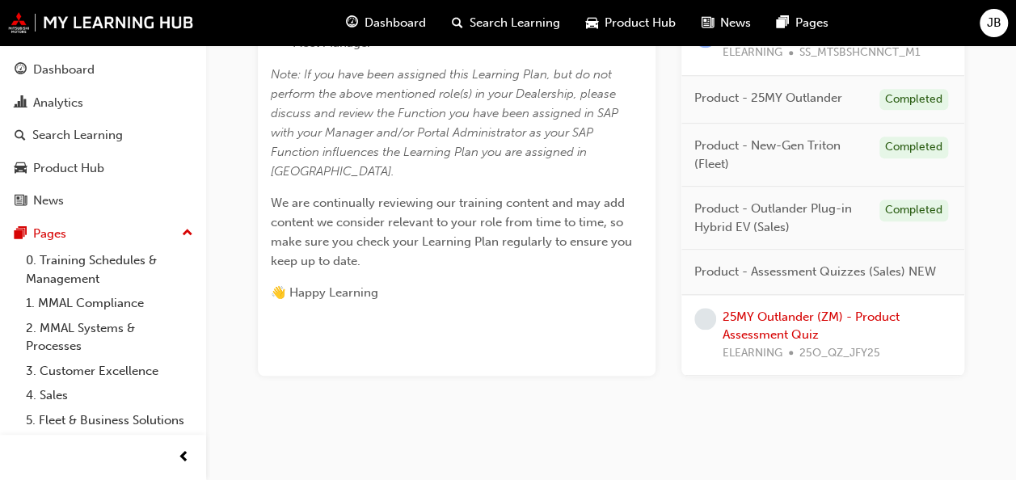
scroll to position [765, 0]
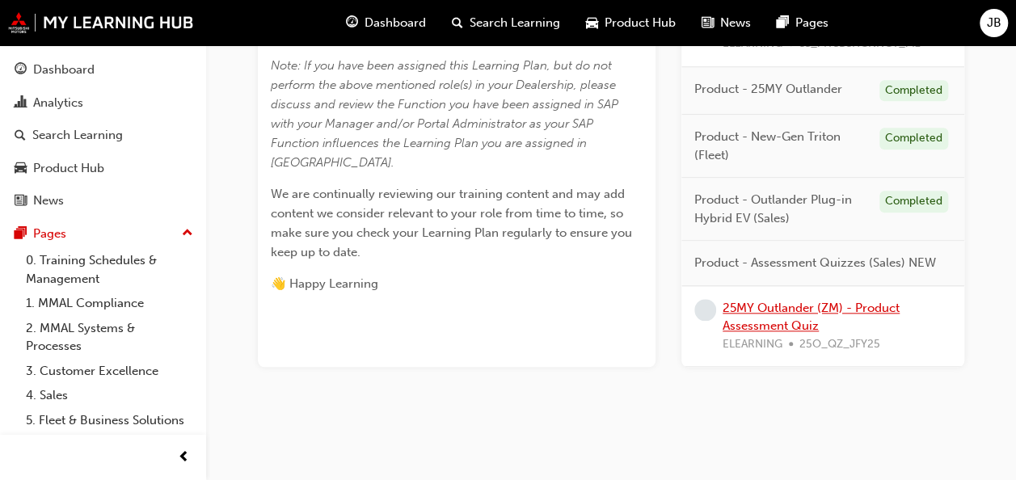
click at [761, 305] on link "25MY Outlander (ZM) - Product Assessment Quiz" at bounding box center [811, 317] width 177 height 33
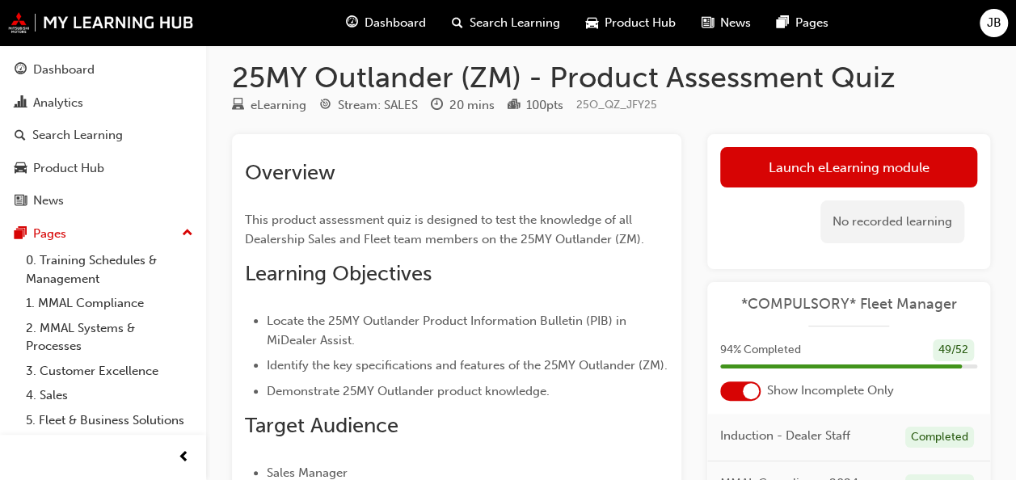
scroll to position [10, 0]
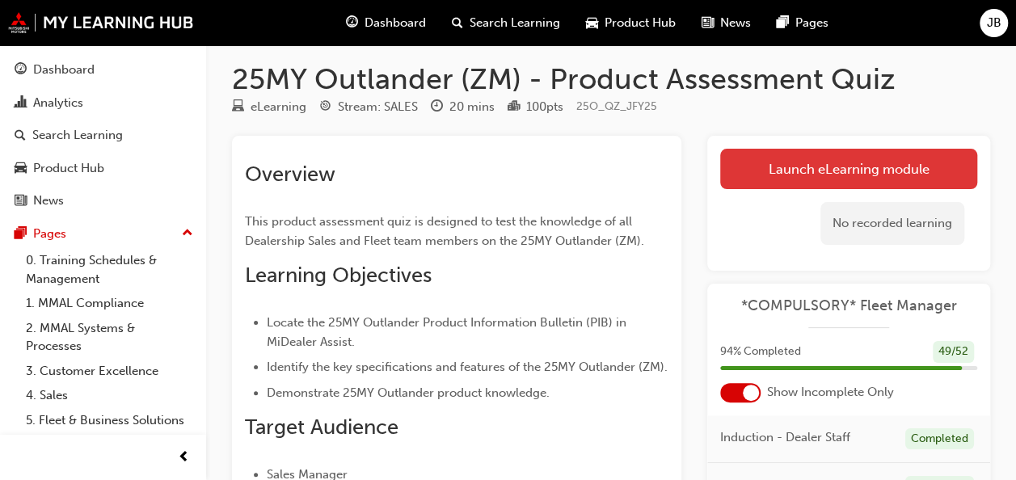
click at [855, 171] on link "Launch eLearning module" at bounding box center [848, 169] width 257 height 40
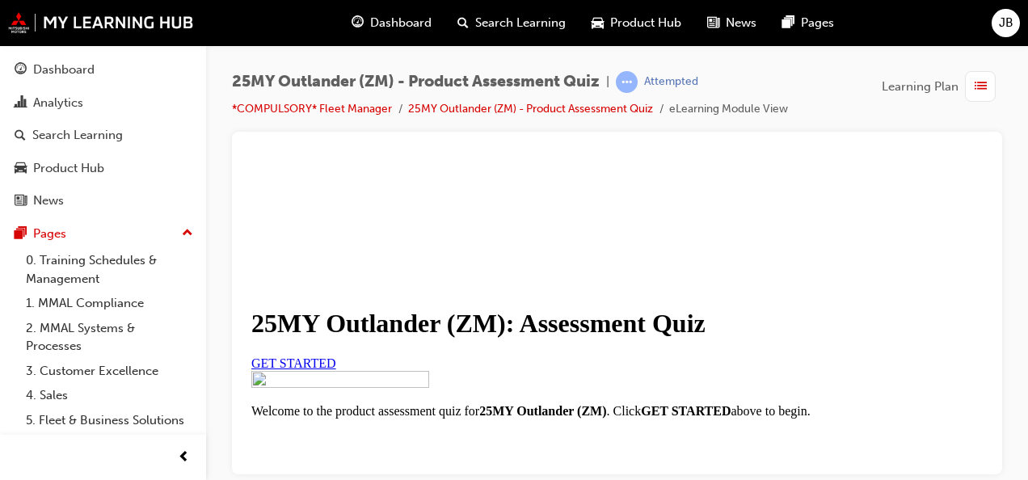
click at [336, 369] on span "GET STARTED" at bounding box center [293, 363] width 85 height 14
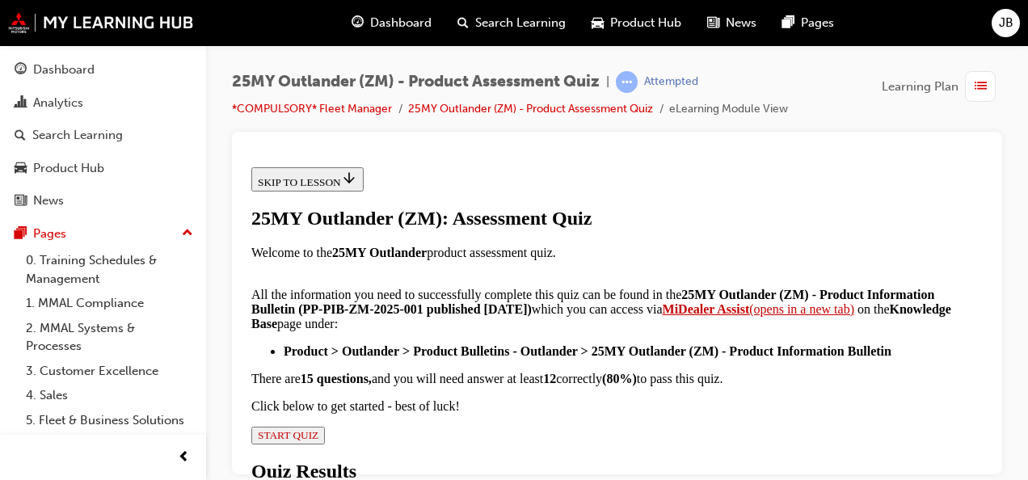
drag, startPoint x: 980, startPoint y: 209, endPoint x: 1246, endPoint y: 475, distance: 377.2
drag, startPoint x: 983, startPoint y: 323, endPoint x: 1234, endPoint y: 491, distance: 302.4
click at [675, 301] on strong "MiDealer Assist" at bounding box center [706, 308] width 87 height 14
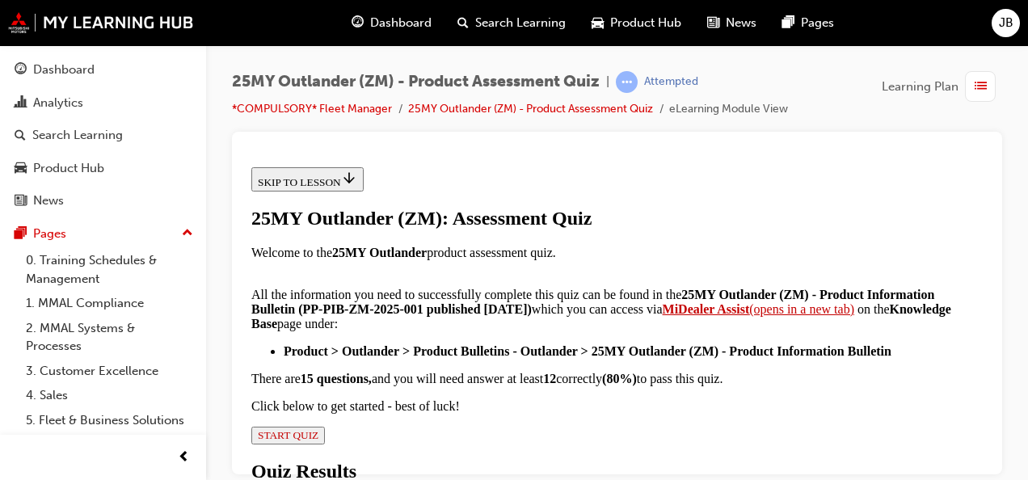
click at [729, 287] on strong "25MY Outlander (ZM) - Product Information Bulletin" at bounding box center [592, 301] width 683 height 28
drag, startPoint x: 985, startPoint y: 327, endPoint x: 1234, endPoint y: 557, distance: 338.6
click at [318, 428] on span "START QUIZ" at bounding box center [288, 434] width 61 height 12
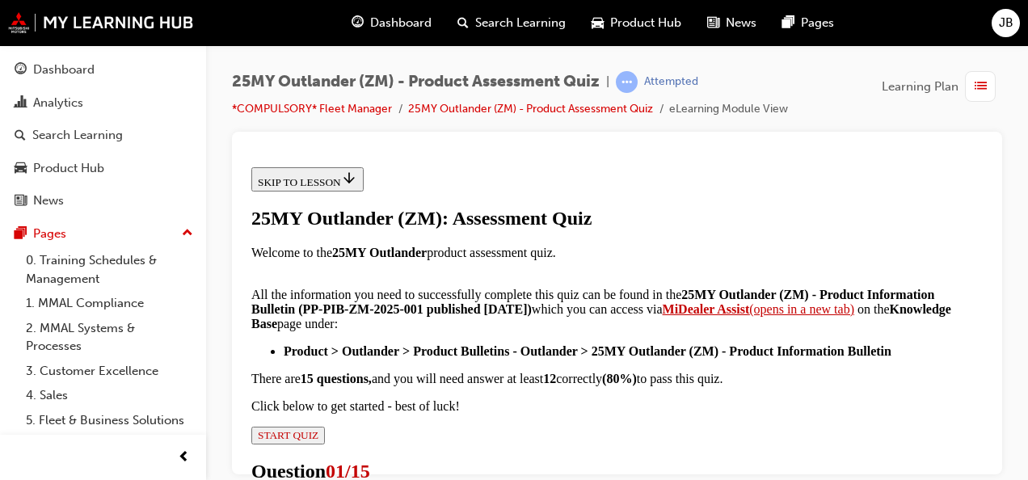
radio input "true"
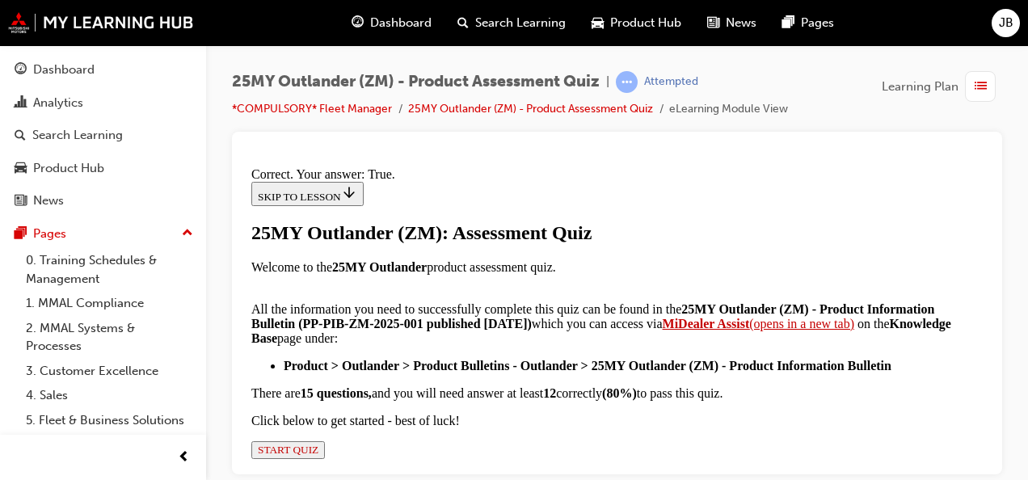
scroll to position [478, 0]
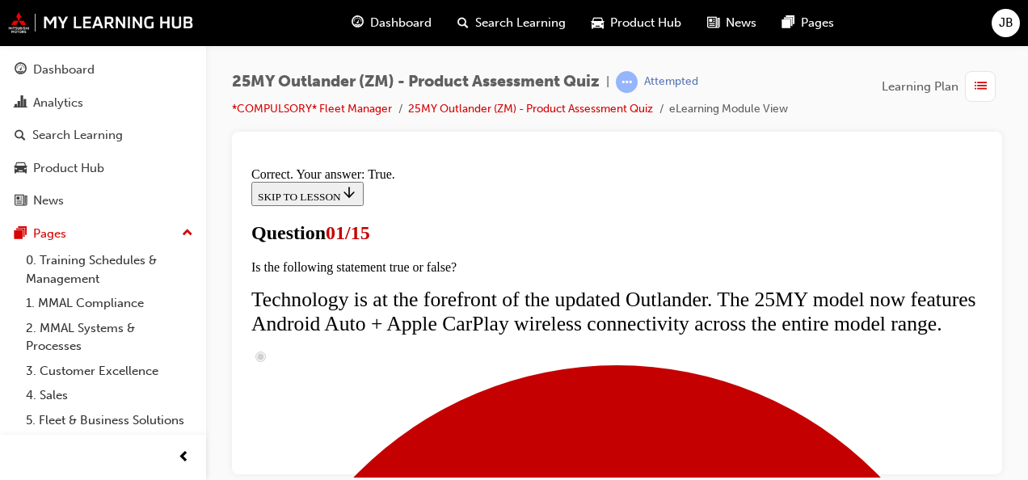
scroll to position [357, 0]
radio input "true"
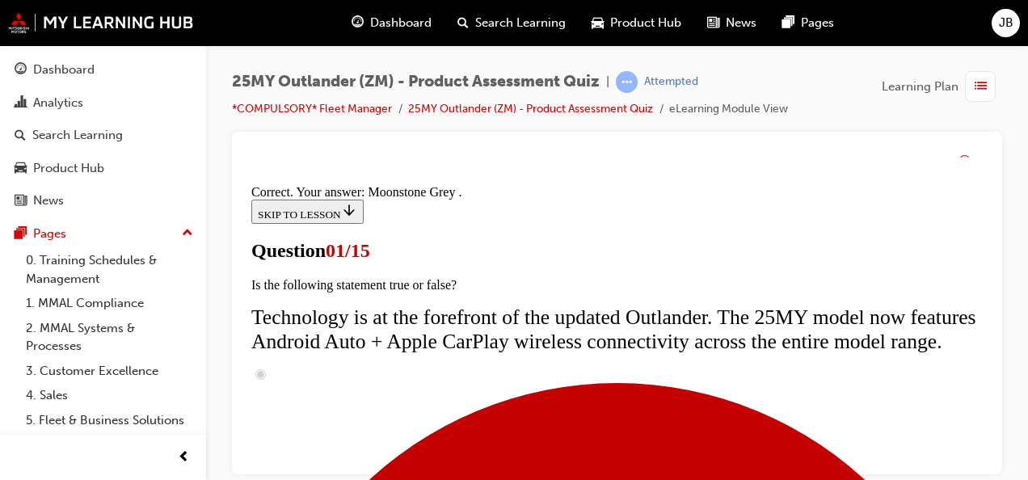
scroll to position [682, 0]
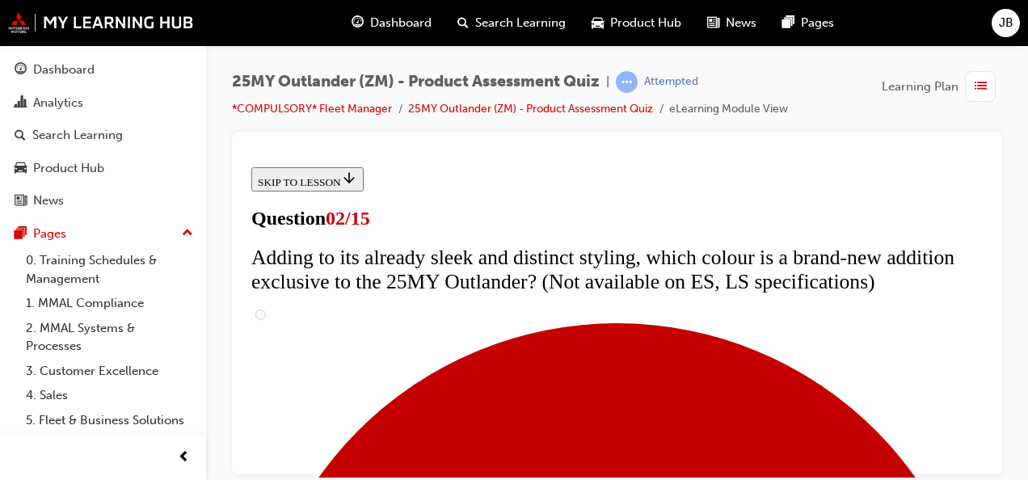
scroll to position [378, 0]
drag, startPoint x: 985, startPoint y: 217, endPoint x: 1260, endPoint y: 482, distance: 381.3
drag, startPoint x: 982, startPoint y: 310, endPoint x: 1241, endPoint y: 526, distance: 337.5
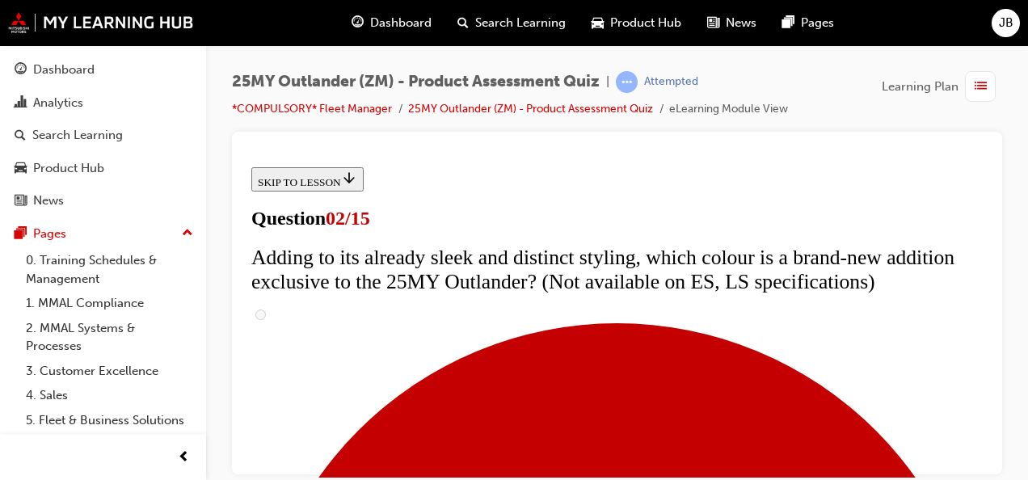
checkbox input "true"
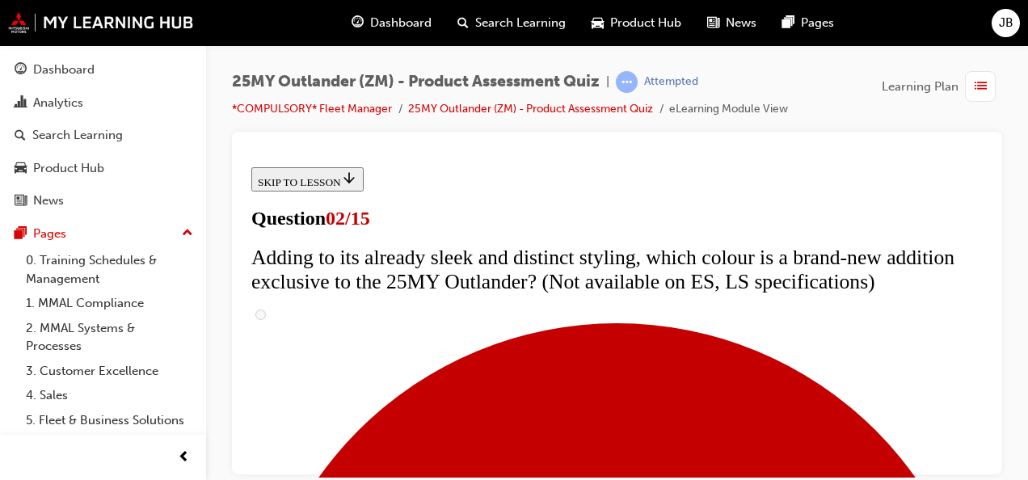
checkbox input "true"
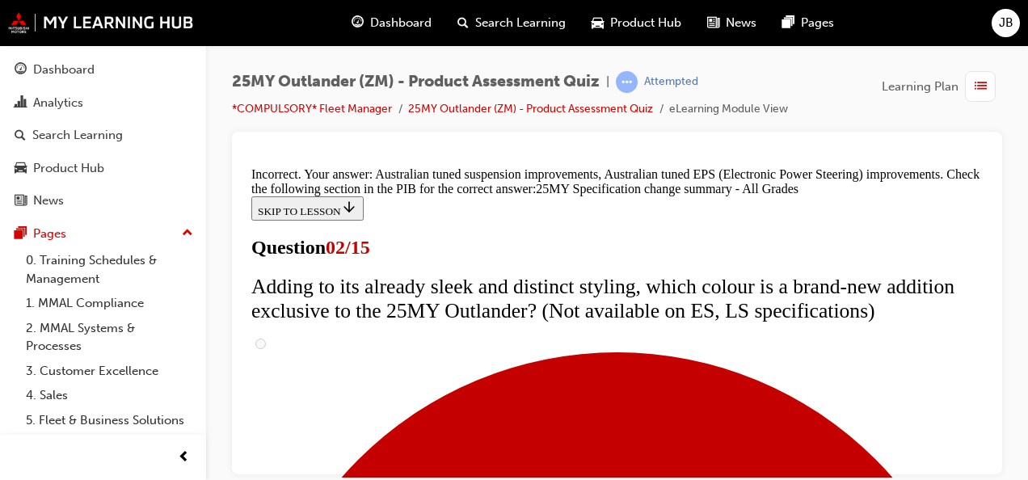
scroll to position [872, 0]
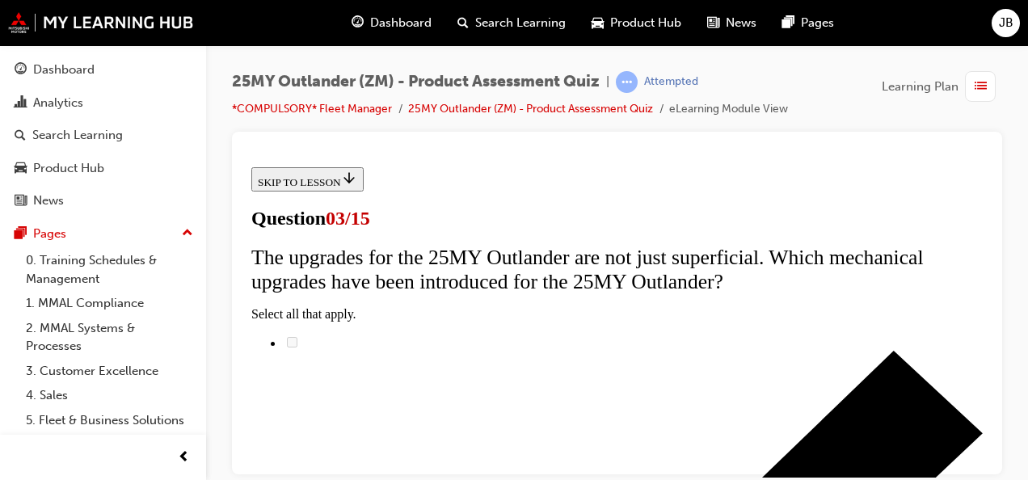
scroll to position [315, 0]
radio input "true"
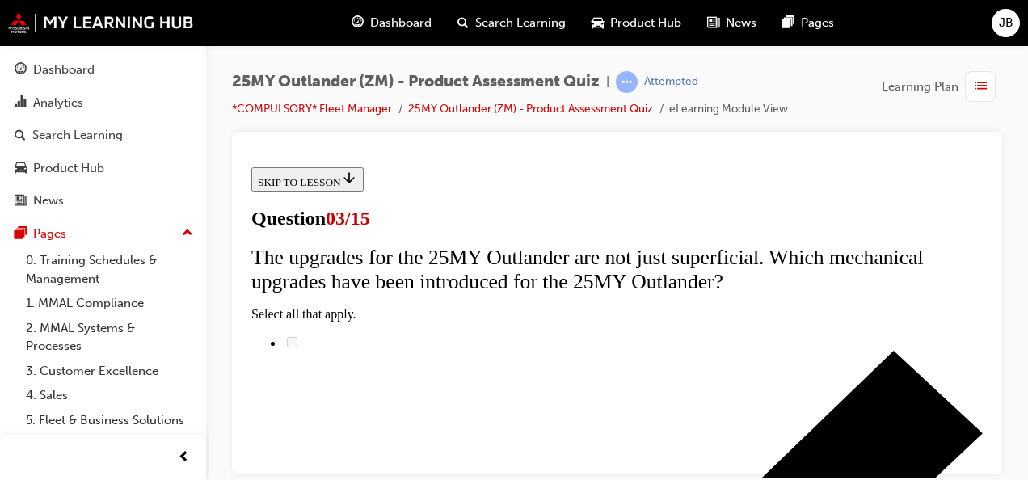
radio input "true"
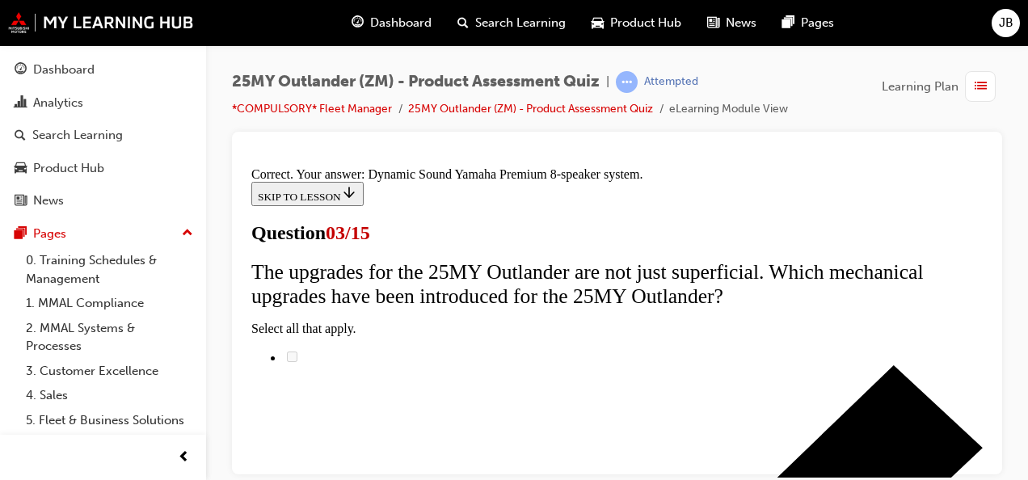
scroll to position [542, 0]
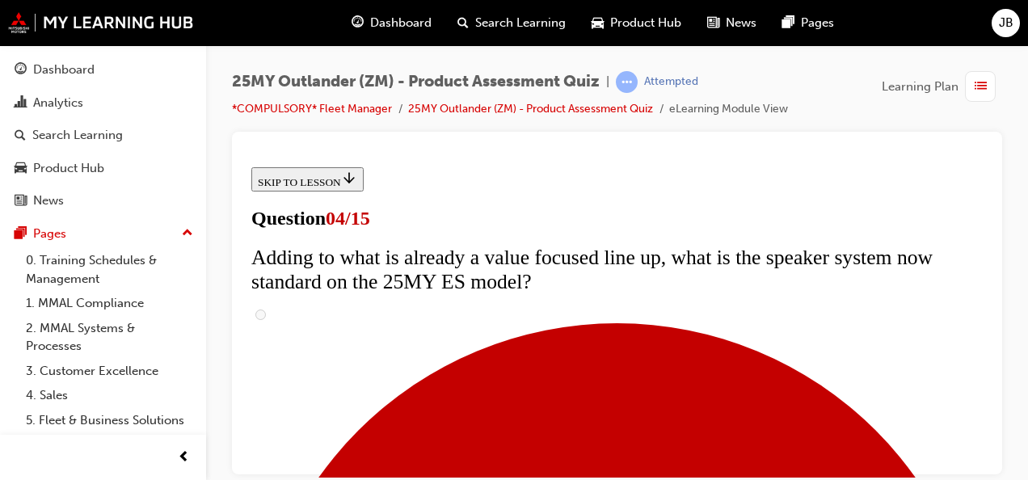
scroll to position [340, 0]
drag, startPoint x: 983, startPoint y: 230, endPoint x: 1244, endPoint y: 479, distance: 360.7
drag, startPoint x: 984, startPoint y: 297, endPoint x: 1243, endPoint y: 448, distance: 299.6
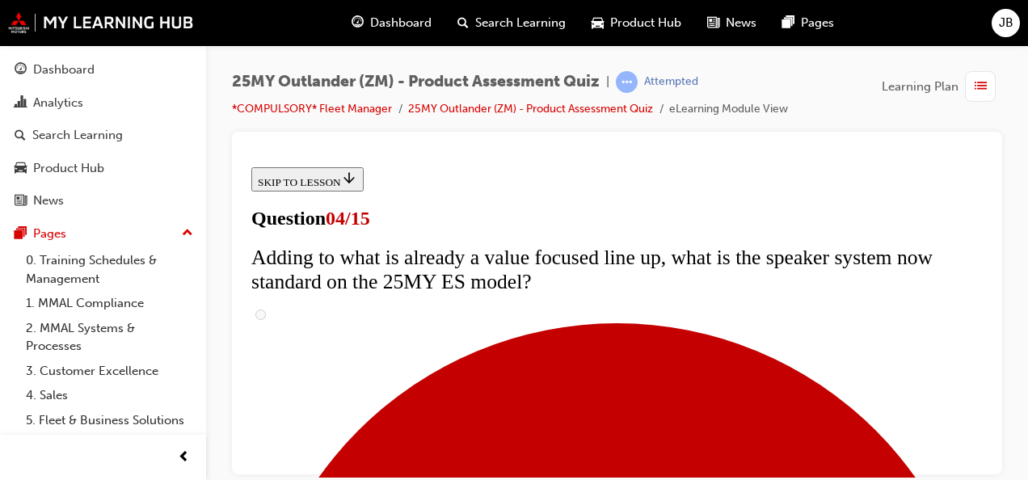
checkbox input "true"
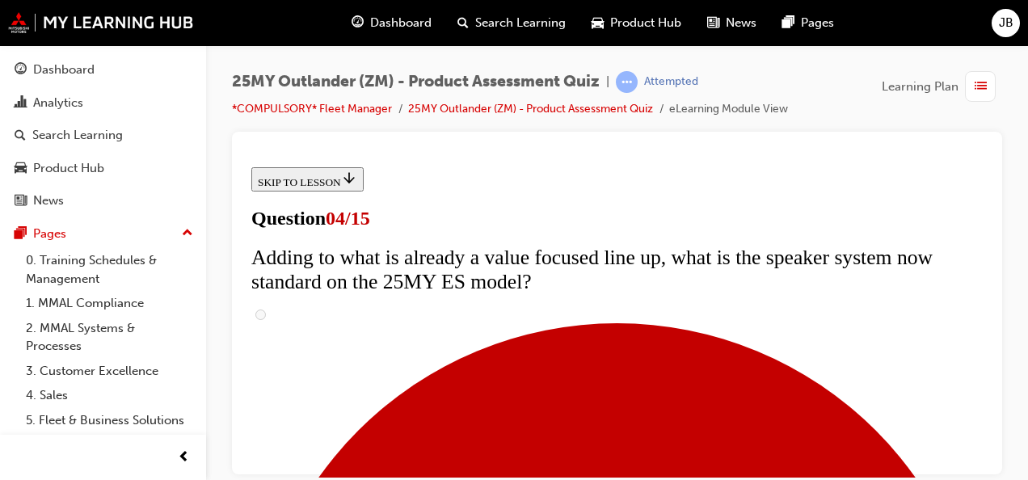
checkbox input "true"
drag, startPoint x: 762, startPoint y: 639, endPoint x: 659, endPoint y: 249, distance: 403.9
drag, startPoint x: 659, startPoint y: 249, endPoint x: 422, endPoint y: 262, distance: 237.2
drag, startPoint x: 422, startPoint y: 262, endPoint x: 382, endPoint y: 268, distance: 40.0
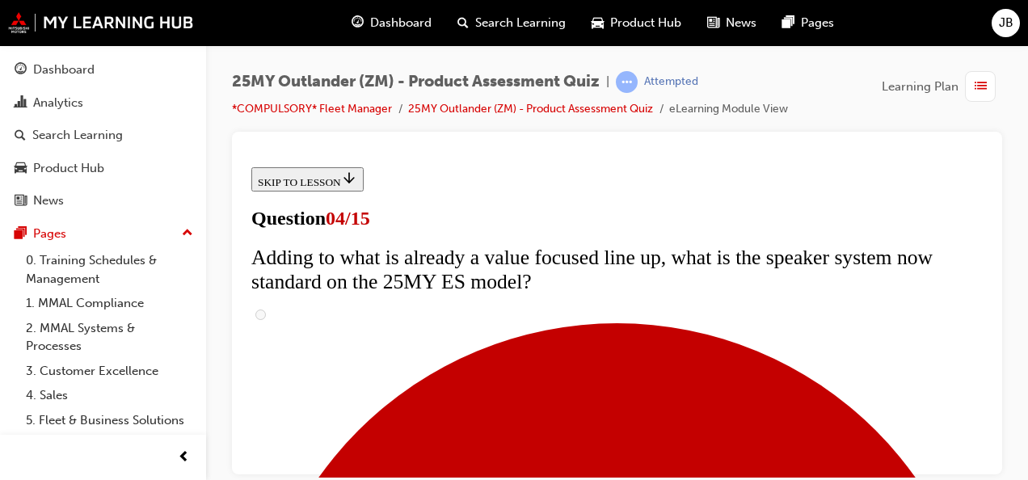
checkbox input "true"
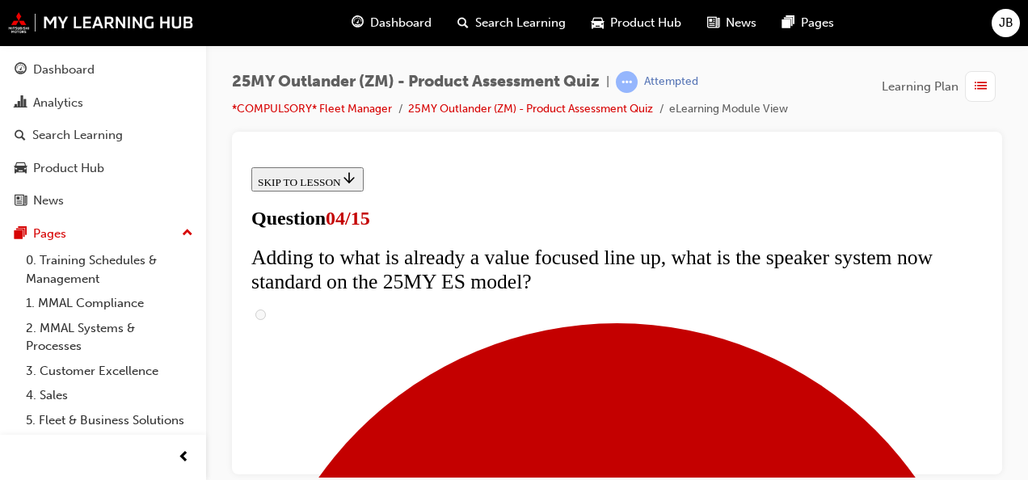
drag, startPoint x: 984, startPoint y: 253, endPoint x: 1272, endPoint y: 556, distance: 417.9
checkbox input "true"
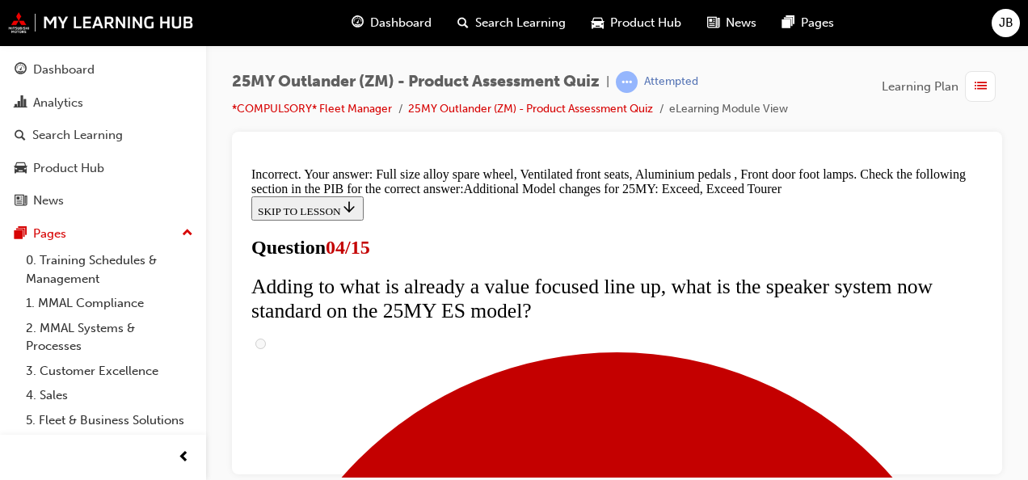
scroll to position [939, 0]
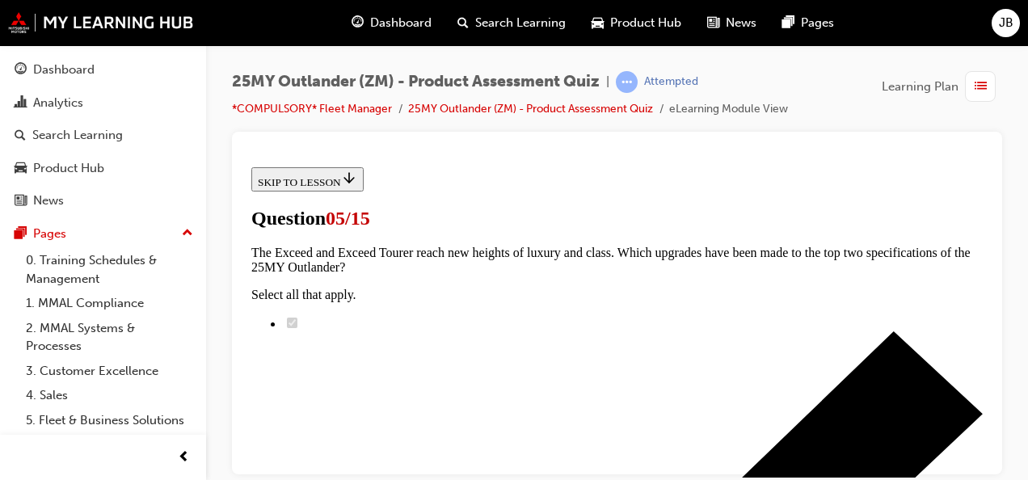
scroll to position [0, 0]
